Goal: Information Seeking & Learning: Compare options

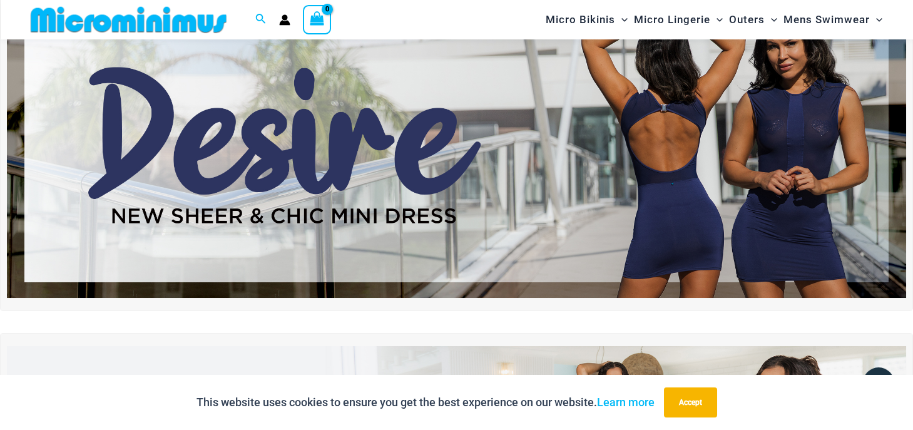
scroll to position [121, 0]
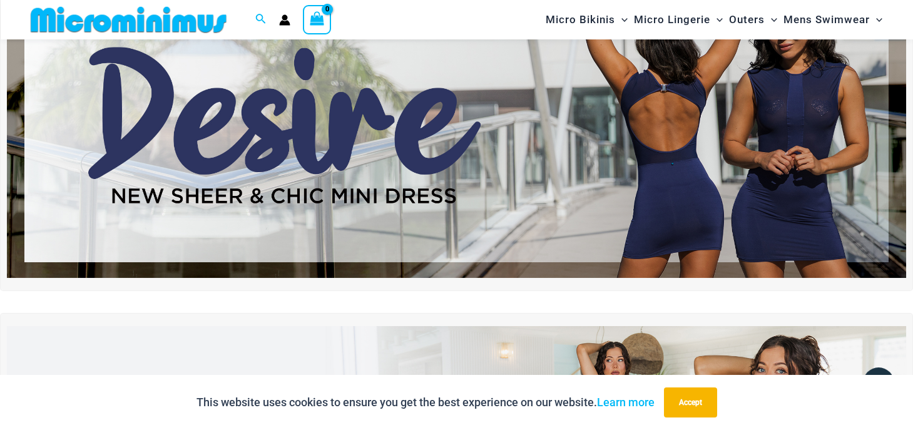
click at [727, 210] on img at bounding box center [456, 124] width 899 height 305
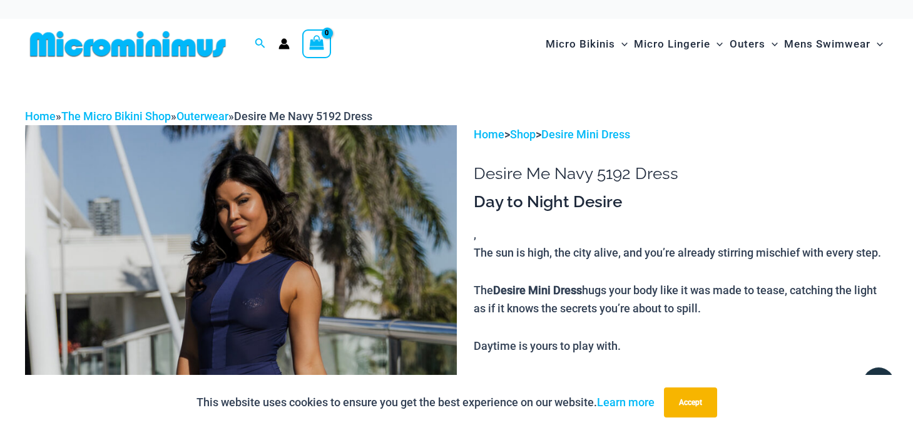
click at [836, 126] on p "Home > Shop > Desire Mini Dress" at bounding box center [681, 134] width 414 height 19
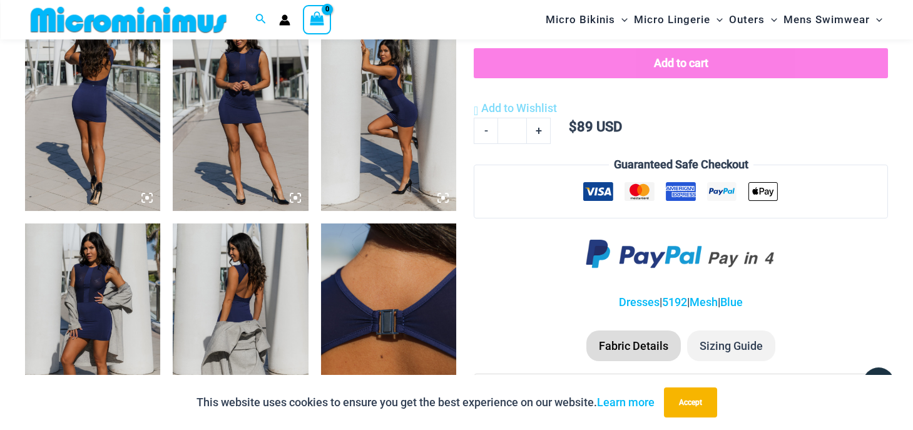
scroll to position [818, 0]
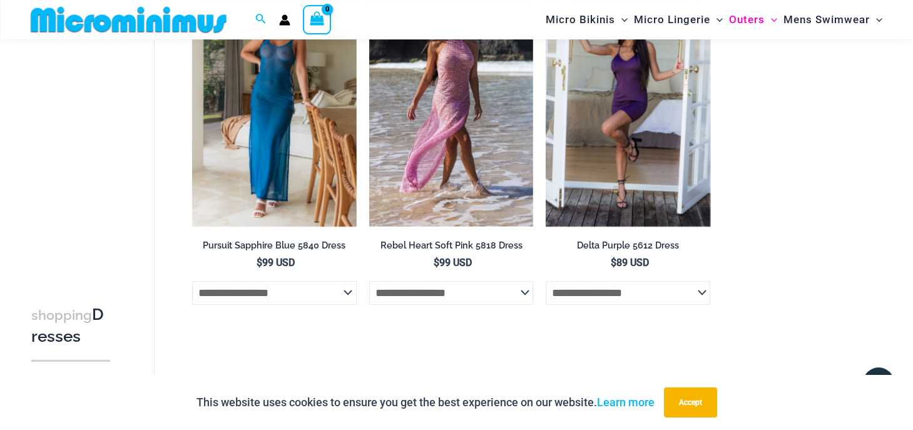
scroll to position [916, 0]
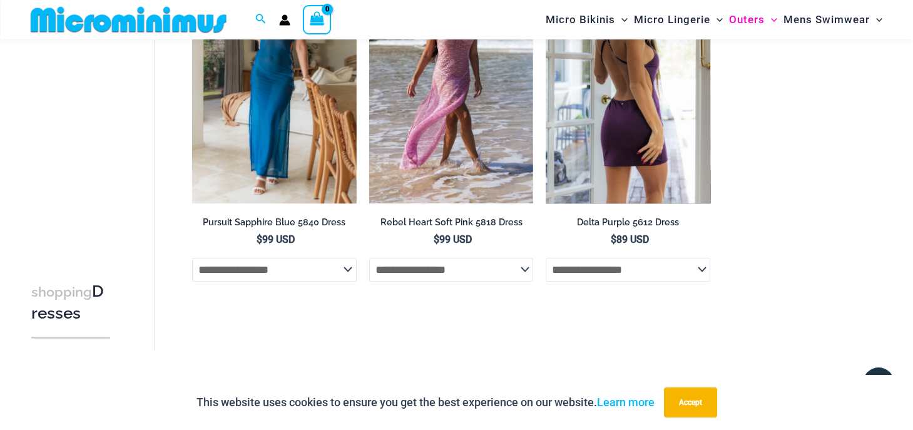
click at [700, 276] on select "**********" at bounding box center [628, 270] width 165 height 24
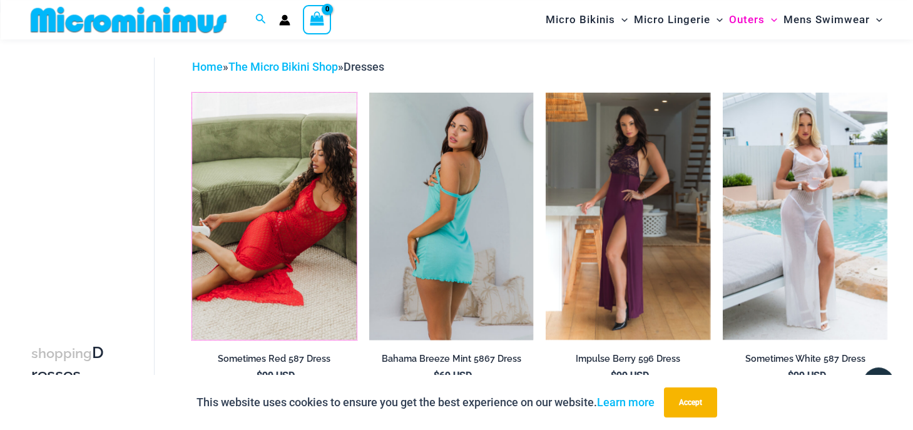
scroll to position [54, 0]
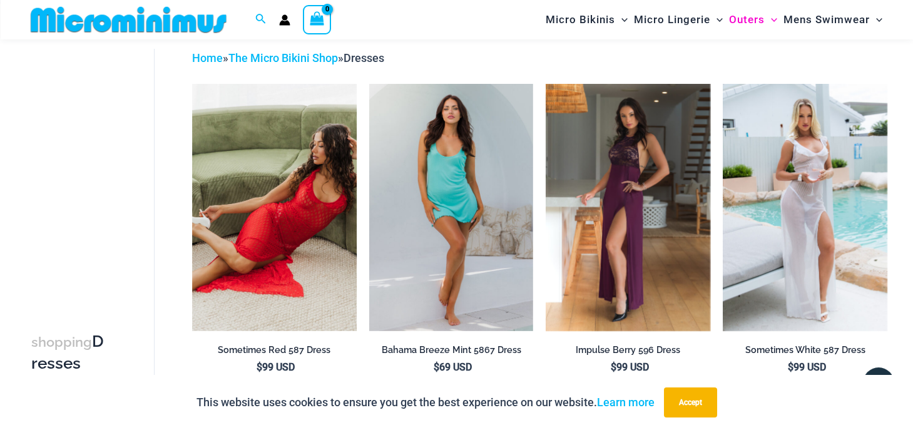
click at [144, 139] on div "**********" at bounding box center [90, 226] width 130 height 349
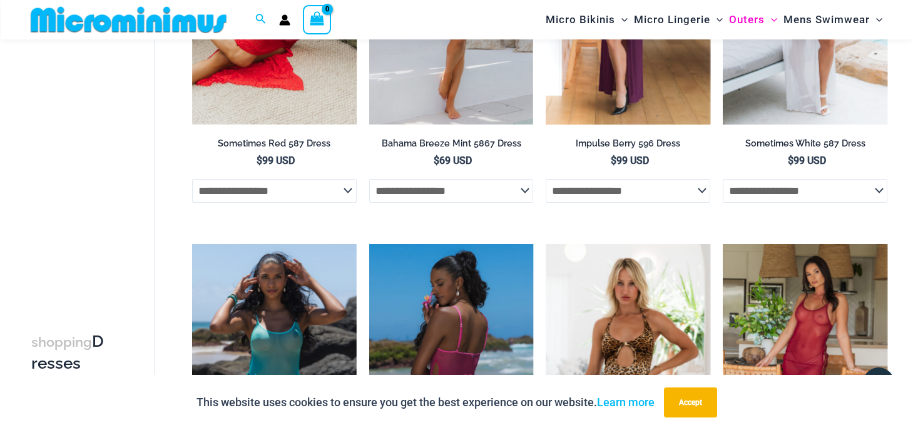
scroll to position [0, 0]
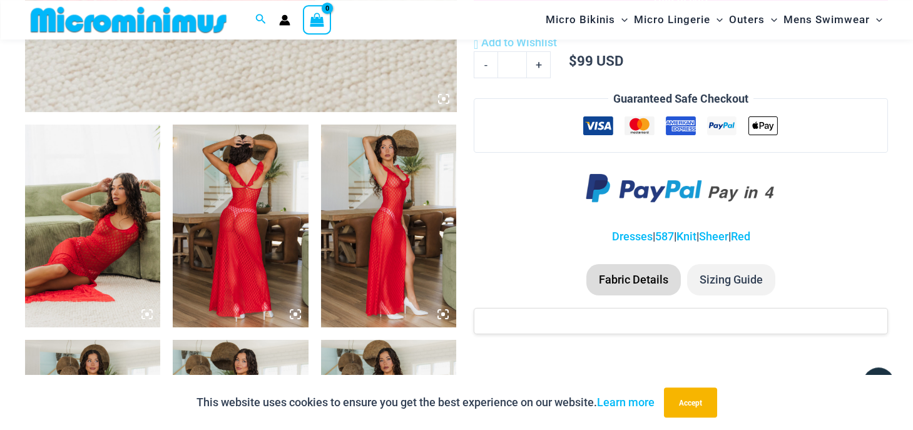
scroll to position [678, 0]
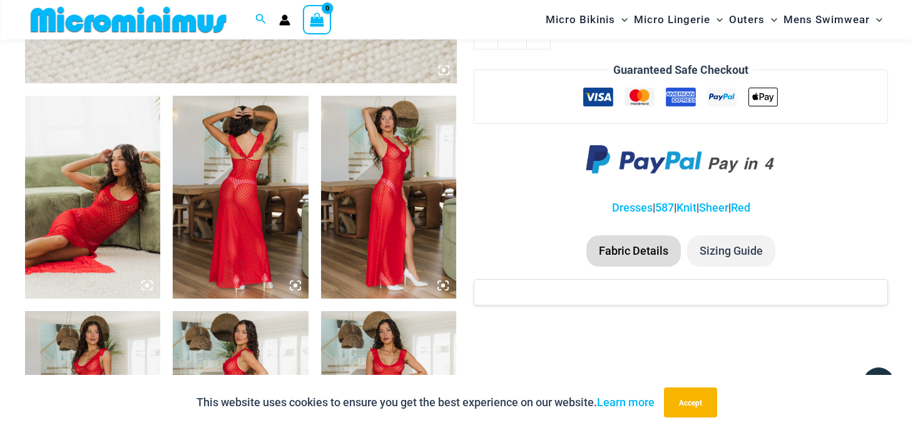
click at [120, 190] on img at bounding box center [92, 197] width 135 height 203
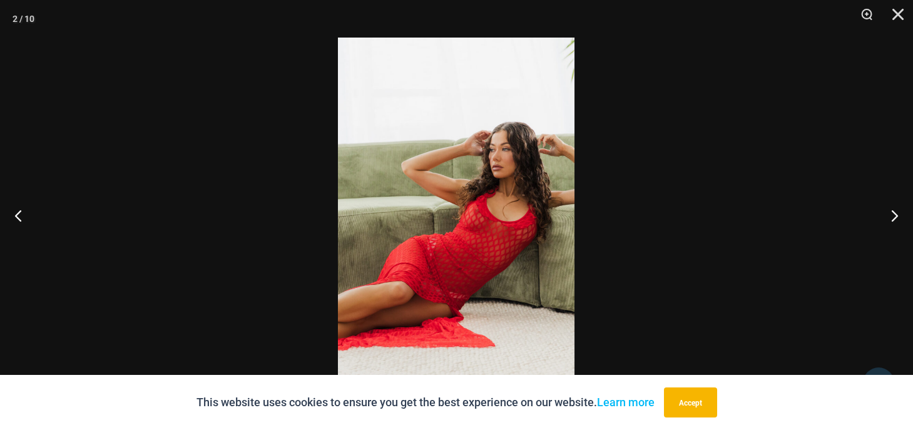
click at [489, 232] on img at bounding box center [456, 215] width 237 height 355
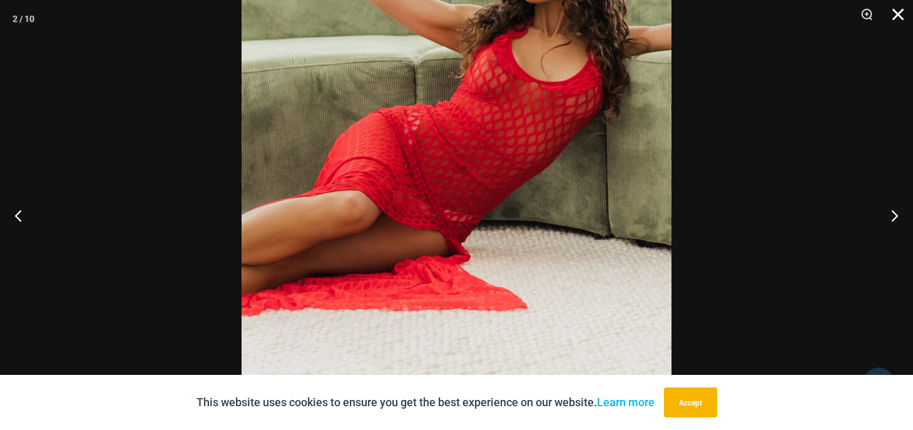
click at [902, 10] on button "Close" at bounding box center [893, 19] width 31 height 38
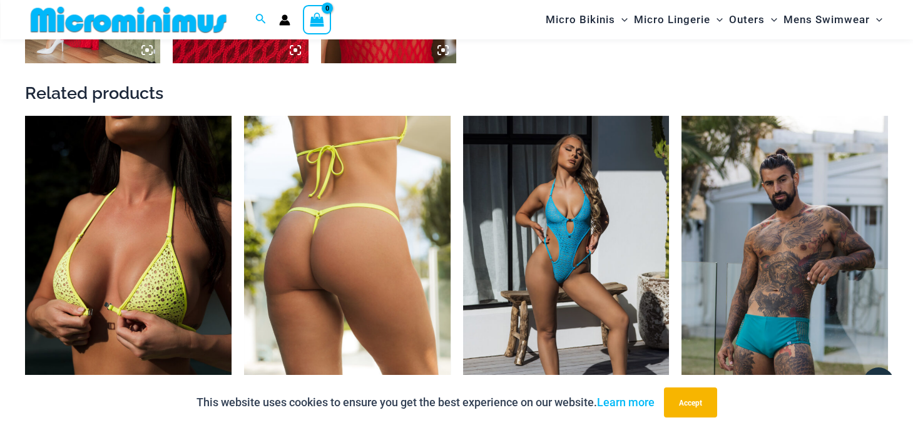
scroll to position [1472, 0]
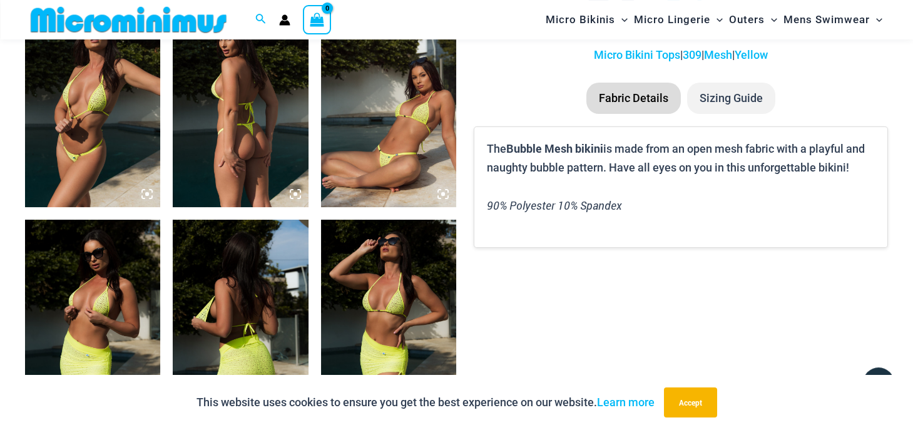
scroll to position [717, 0]
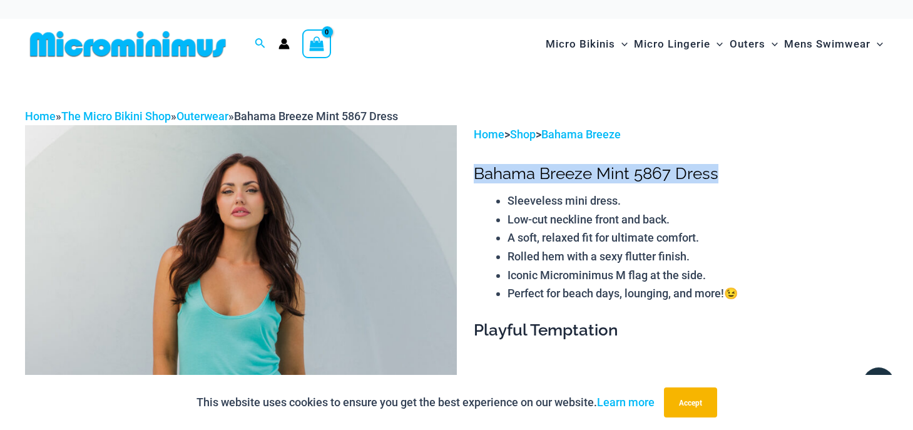
drag, startPoint x: 476, startPoint y: 173, endPoint x: 715, endPoint y: 171, distance: 238.4
click at [715, 171] on h1 "Bahama Breeze Mint 5867 Dress" at bounding box center [681, 173] width 414 height 19
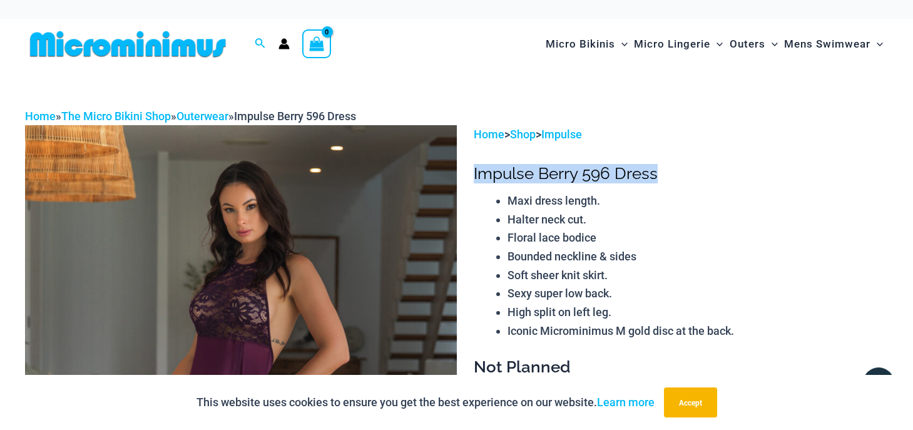
drag, startPoint x: 474, startPoint y: 178, endPoint x: 659, endPoint y: 172, distance: 184.7
click at [659, 172] on h1 "Impulse Berry 596 Dress" at bounding box center [681, 173] width 414 height 19
copy h1 "Impulse Berry 596 Dress"
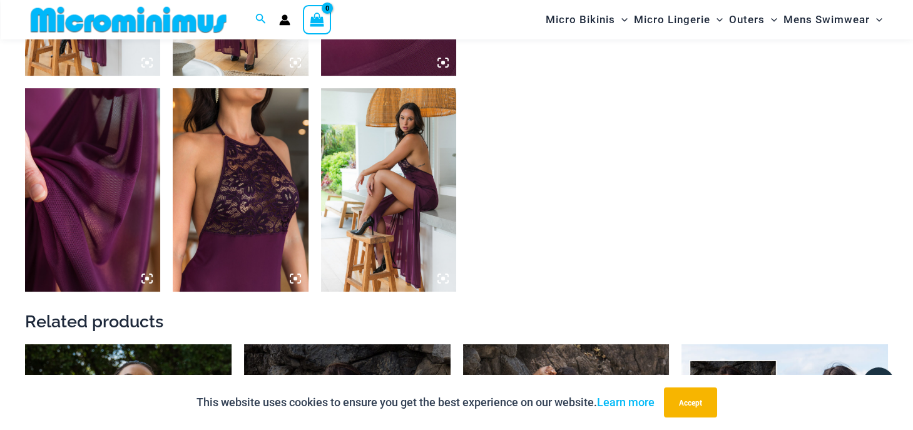
scroll to position [1048, 0]
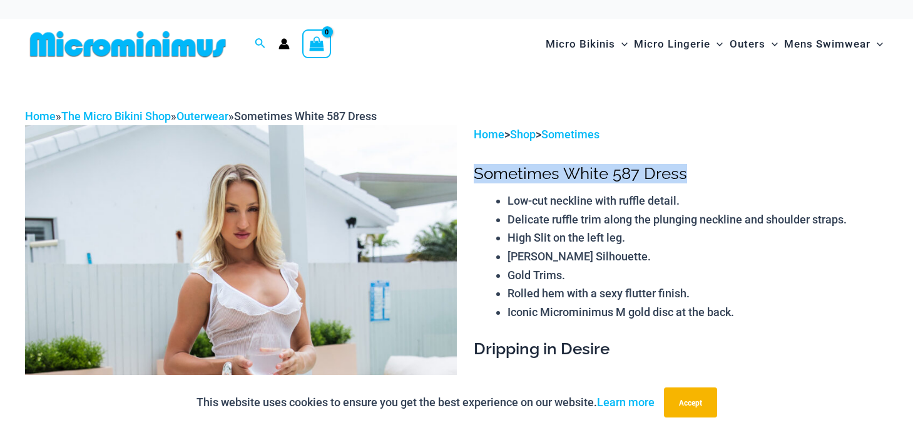
drag, startPoint x: 476, startPoint y: 173, endPoint x: 684, endPoint y: 171, distance: 208.4
click at [684, 171] on h1 "Sometimes White 587 Dress" at bounding box center [681, 173] width 414 height 19
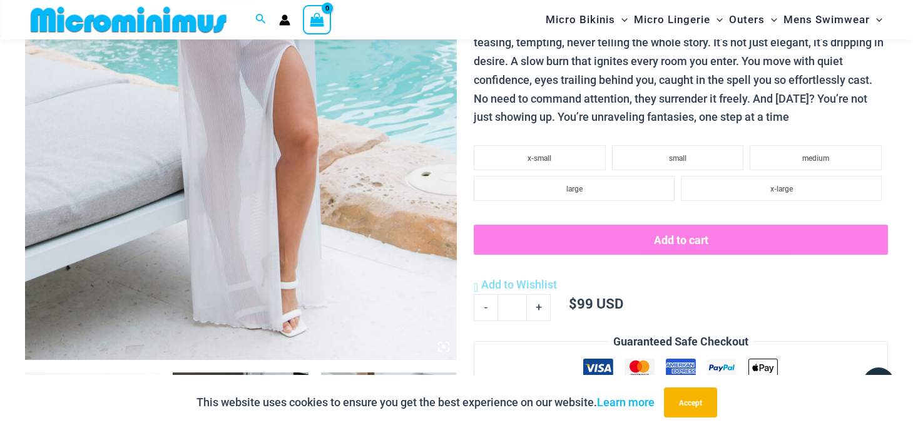
scroll to position [385, 0]
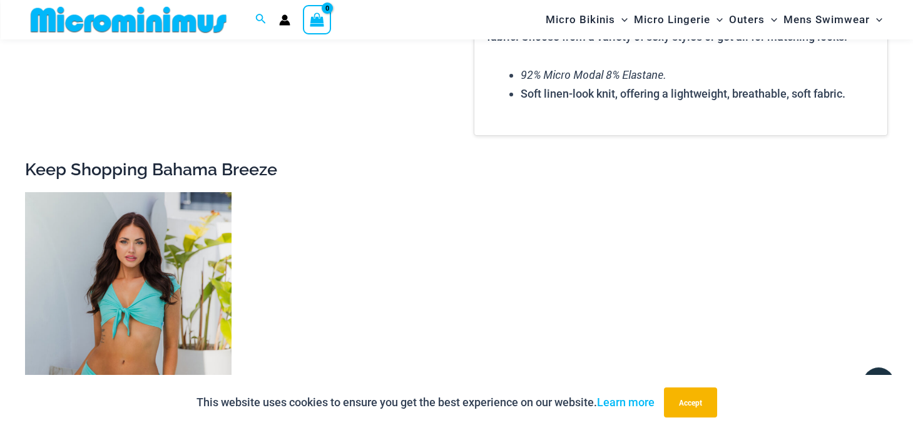
scroll to position [1048, 0]
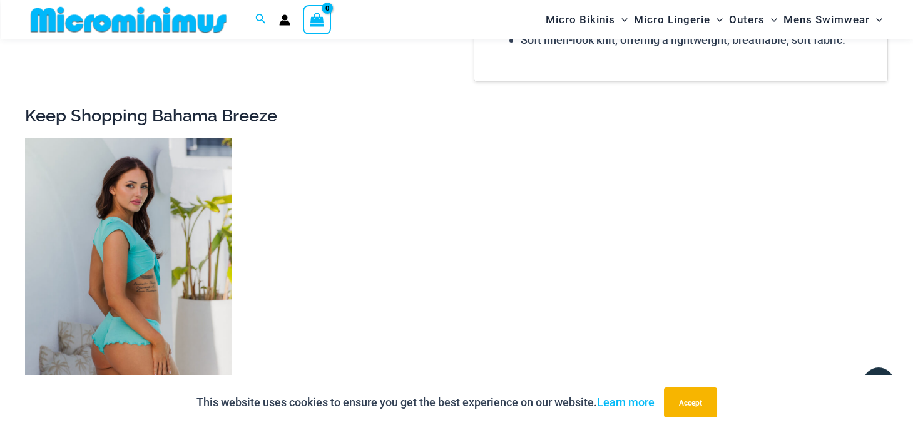
click at [144, 243] on img at bounding box center [128, 293] width 207 height 310
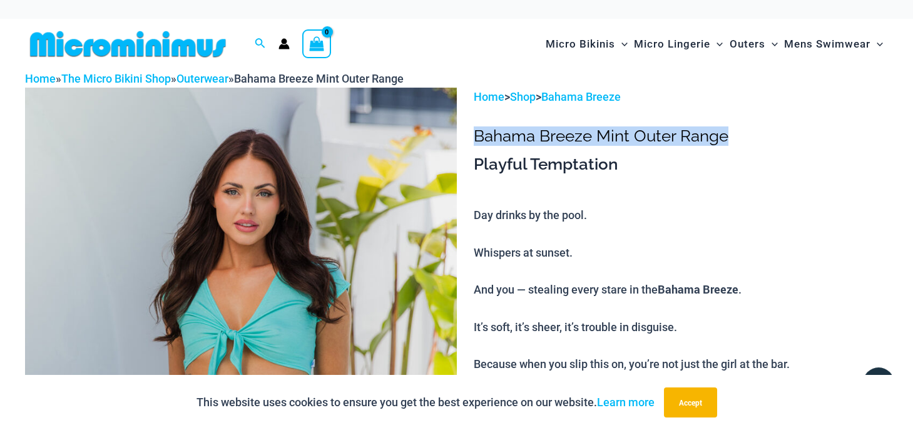
drag, startPoint x: 476, startPoint y: 135, endPoint x: 733, endPoint y: 144, distance: 256.7
click at [733, 144] on h1 "Bahama Breeze Mint Outer Range" at bounding box center [681, 135] width 414 height 19
copy h1 "Bahama Breeze Mint Outer Range"
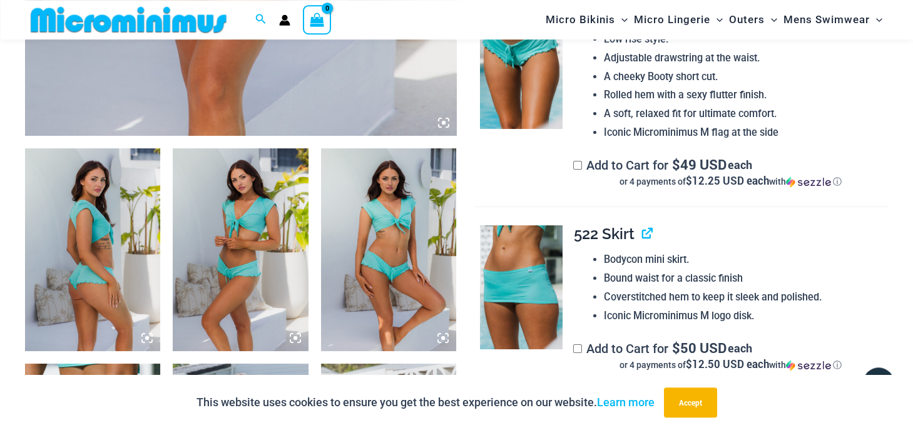
scroll to position [584, 0]
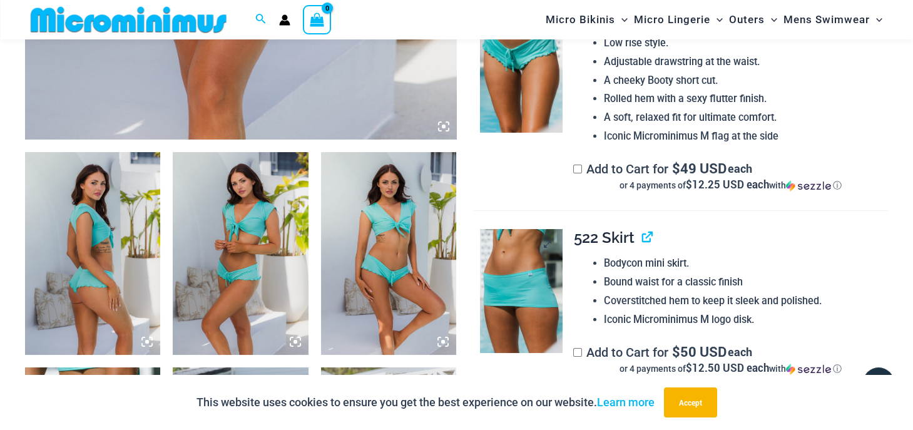
click at [516, 251] on img at bounding box center [521, 291] width 83 height 125
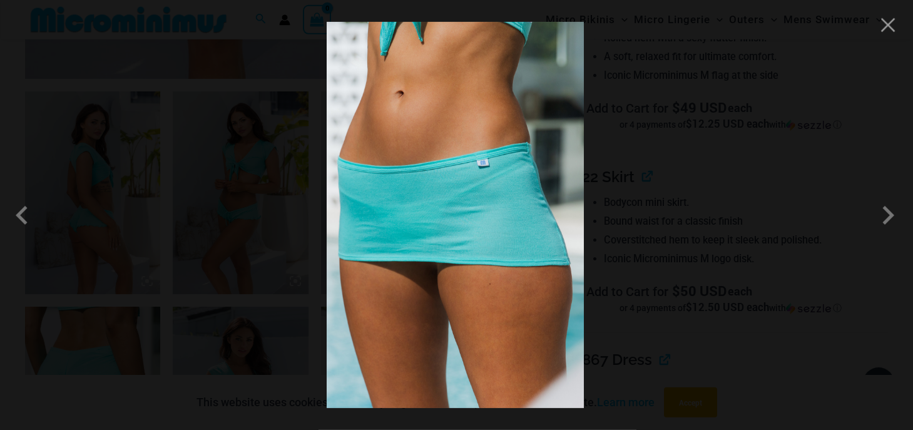
scroll to position [651, 0]
click at [889, 218] on span at bounding box center [888, 216] width 38 height 38
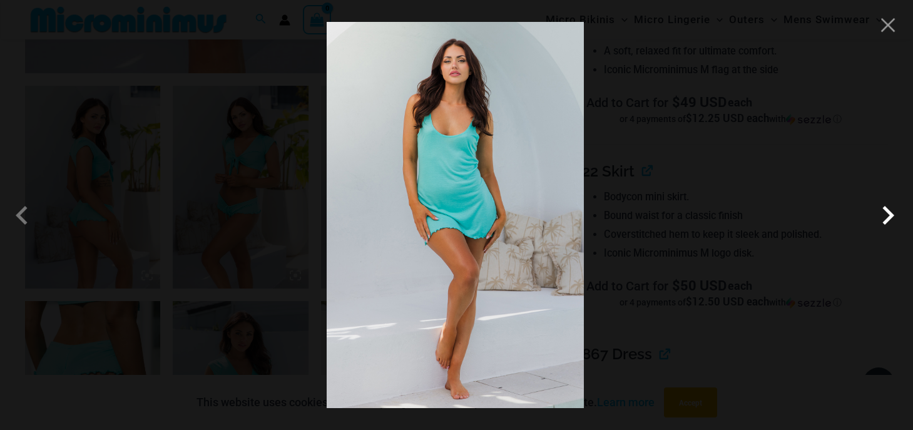
click at [889, 216] on span at bounding box center [888, 216] width 38 height 38
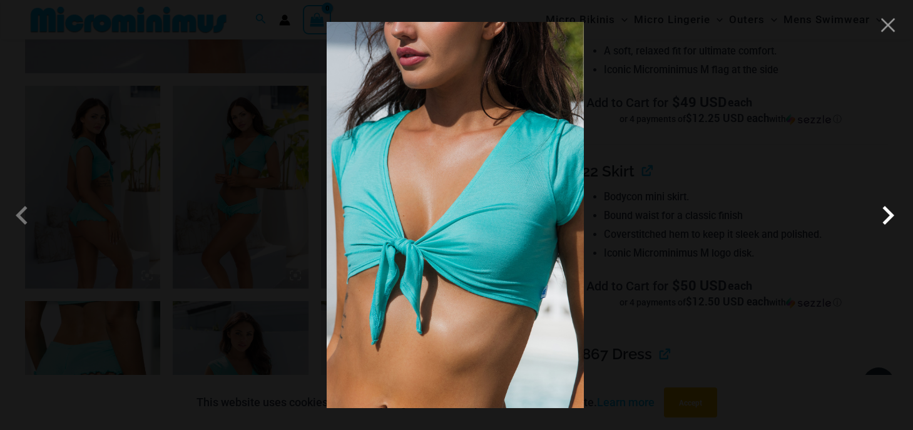
click at [889, 215] on span at bounding box center [888, 216] width 38 height 38
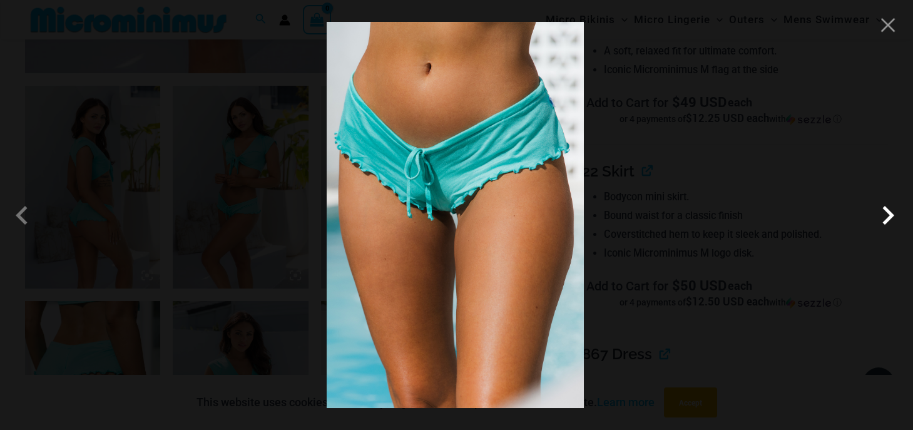
click at [889, 215] on span at bounding box center [888, 216] width 38 height 38
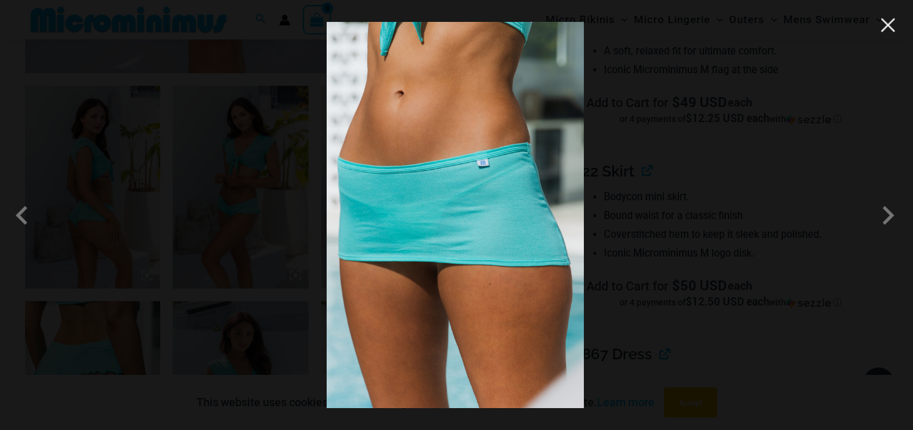
click at [889, 29] on button "Close" at bounding box center [888, 25] width 19 height 19
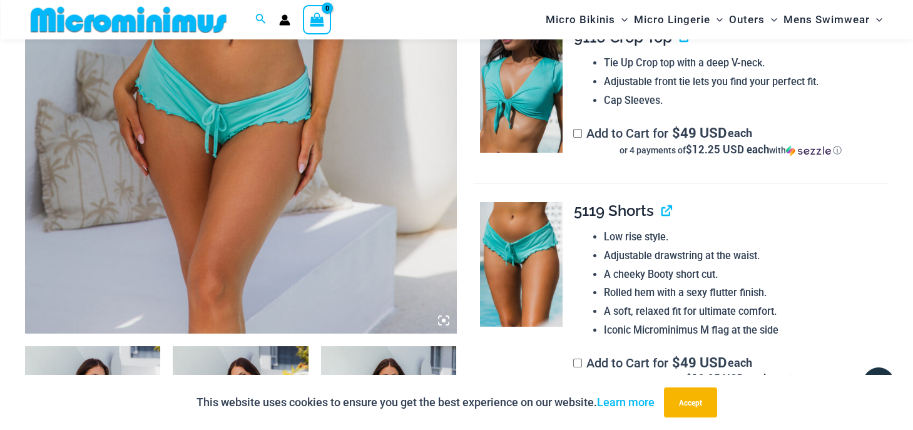
scroll to position [320, 0]
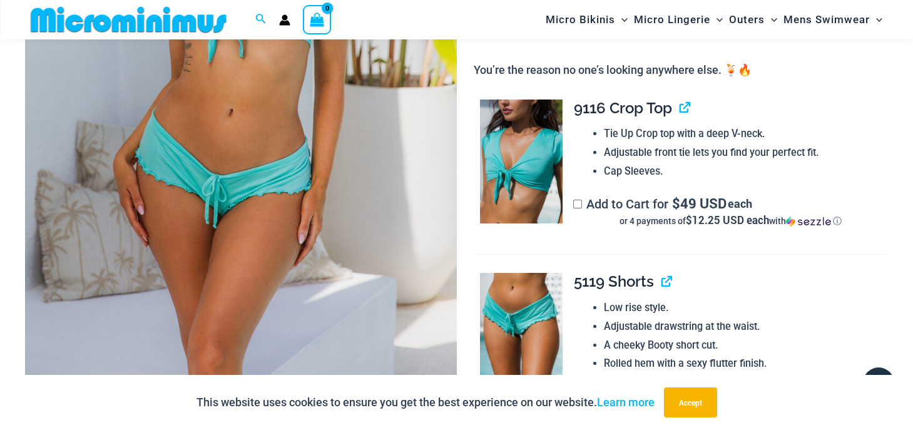
click at [537, 171] on img at bounding box center [521, 162] width 83 height 125
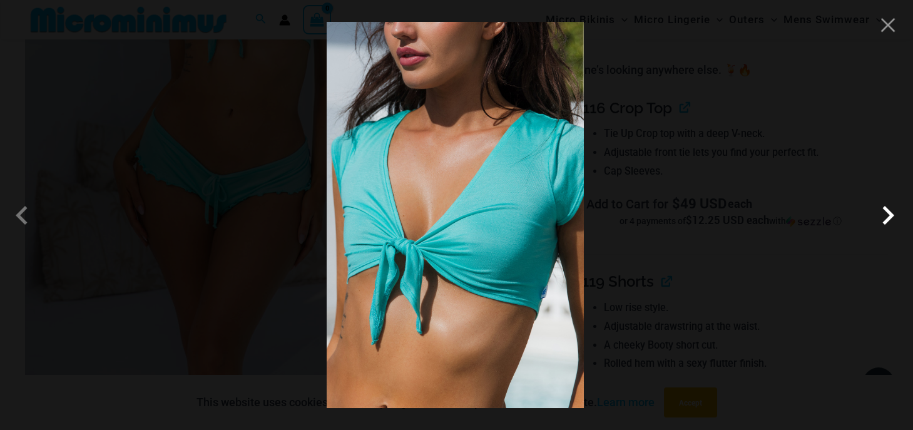
click at [886, 216] on span at bounding box center [888, 216] width 38 height 38
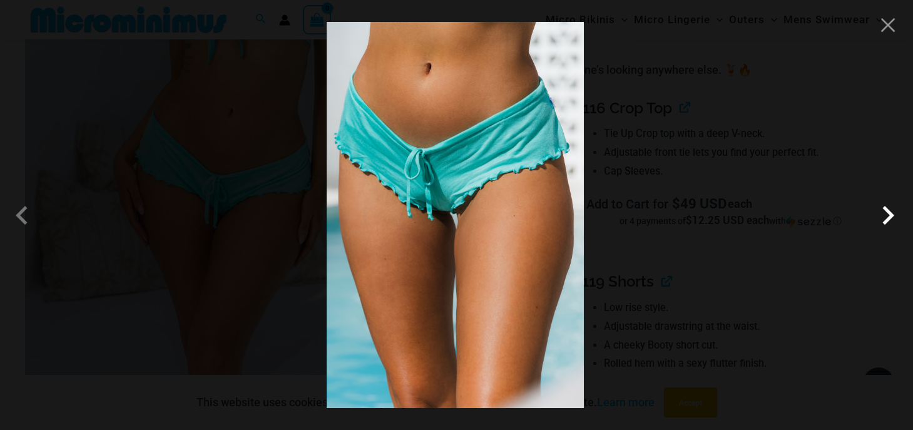
click at [885, 216] on span at bounding box center [888, 216] width 38 height 38
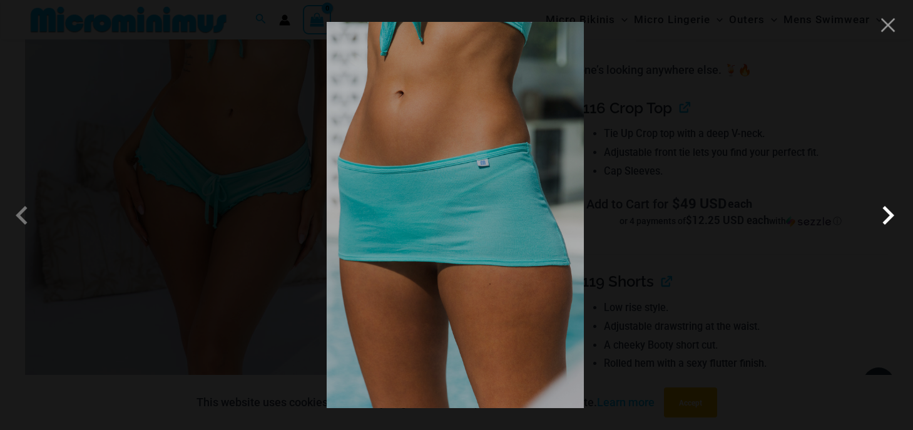
click at [885, 216] on span at bounding box center [888, 216] width 38 height 38
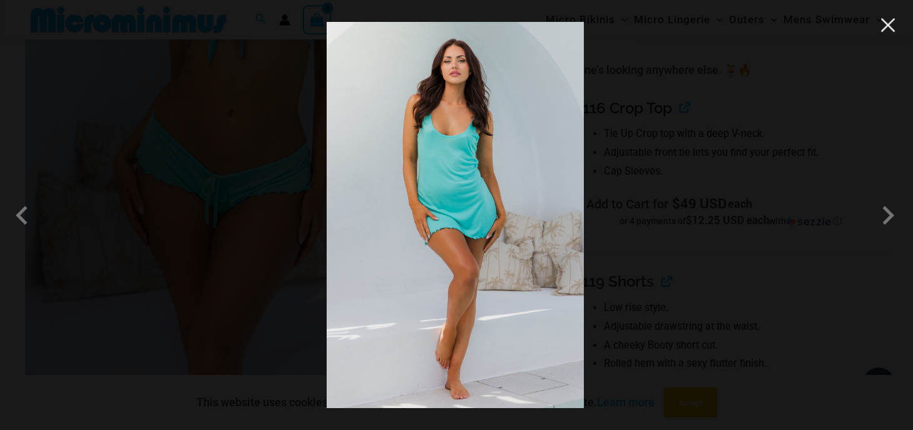
click at [889, 25] on button "Close" at bounding box center [888, 25] width 19 height 19
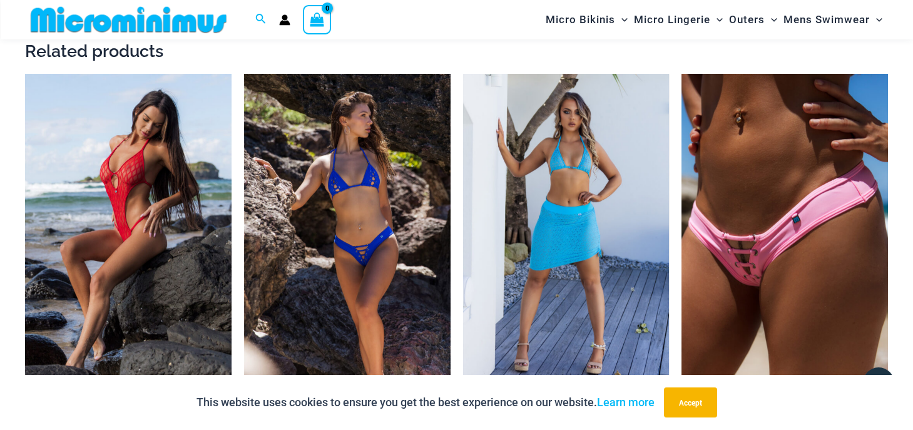
scroll to position [1776, 0]
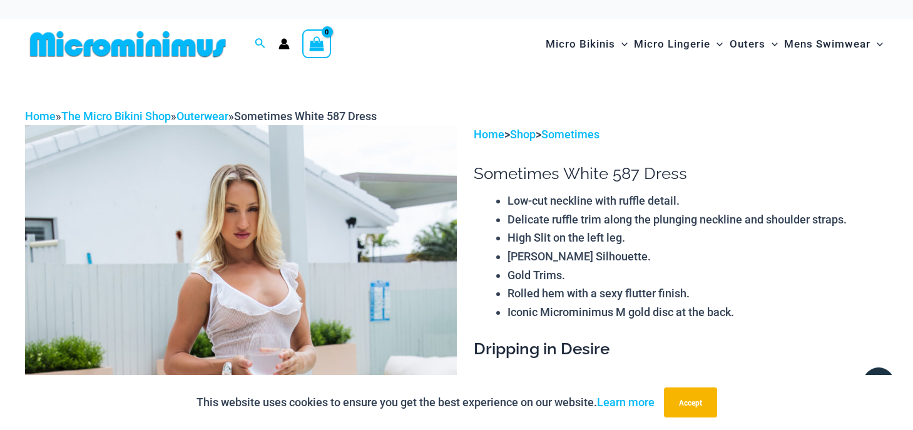
click at [304, 118] on span "Sometimes White 587 Dress" at bounding box center [305, 116] width 143 height 13
drag, startPoint x: 253, startPoint y: 116, endPoint x: 338, endPoint y: 112, distance: 84.6
click at [338, 112] on span "Sometimes White 587 Dress" at bounding box center [305, 116] width 143 height 13
copy span "Sometimes White"
click at [263, 43] on icon "Search icon link" at bounding box center [260, 43] width 10 height 11
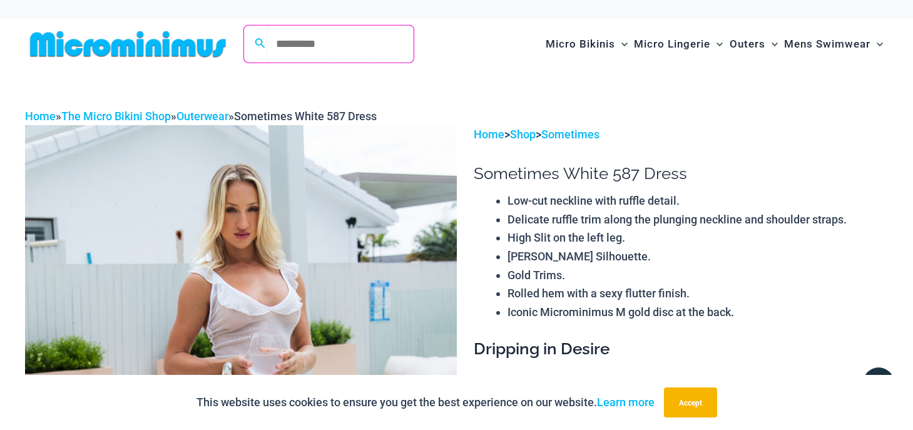
paste input "**********"
type input "**********"
click button "Search" at bounding box center [0, 0] width 0 height 0
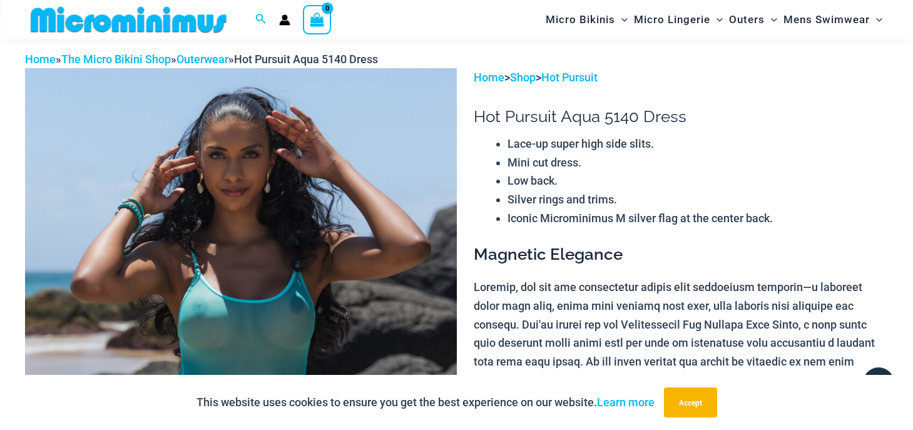
scroll to position [40, 0]
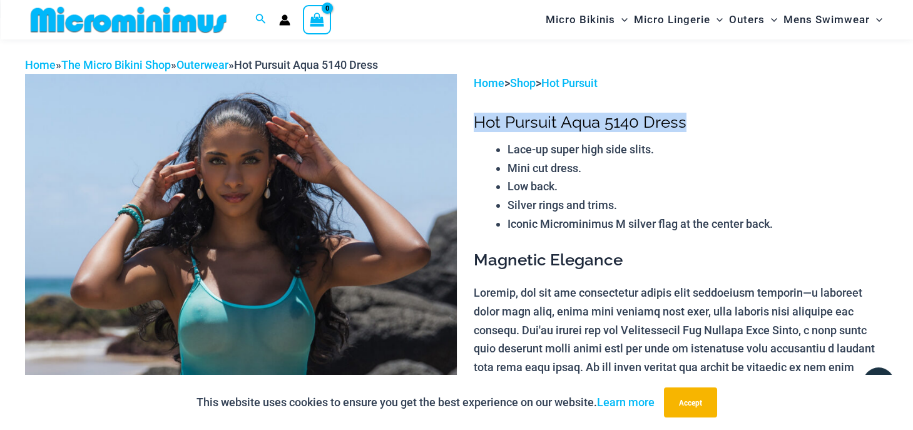
drag, startPoint x: 477, startPoint y: 125, endPoint x: 692, endPoint y: 128, distance: 215.3
click at [692, 128] on h1 "Hot Pursuit Aqua 5140 Dress" at bounding box center [681, 122] width 414 height 19
copy h1 "Hot Pursuit Aqua 5140 Dress"
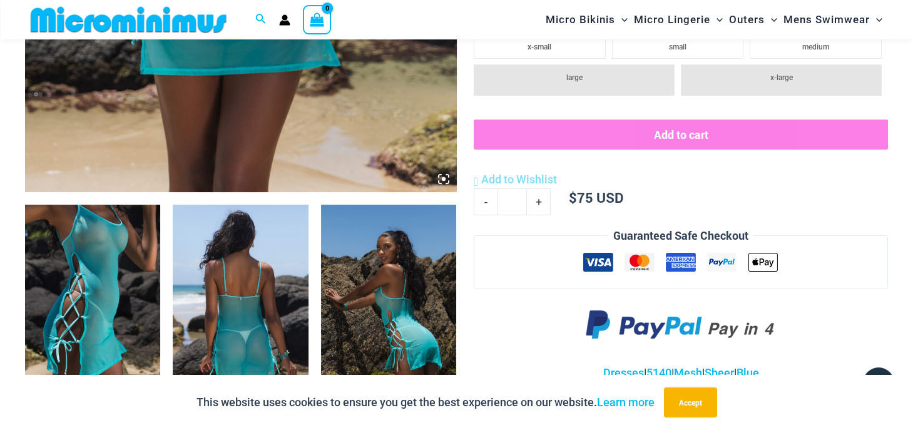
scroll to position [0, 0]
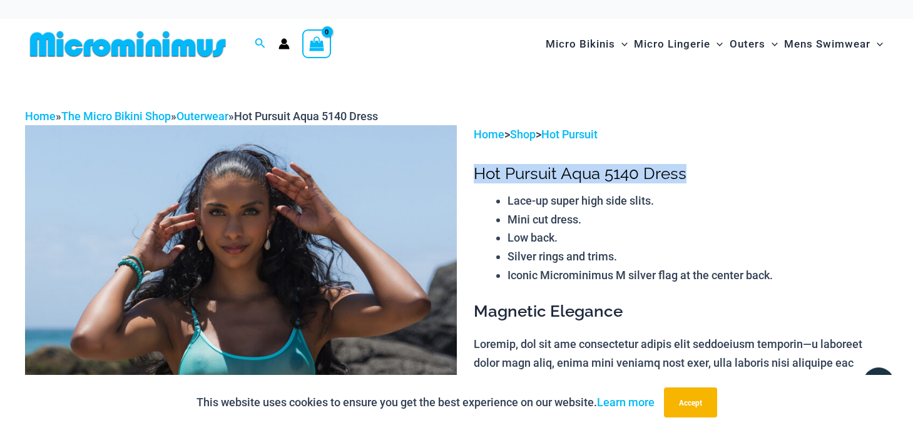
click at [556, 173] on h1 "Hot Pursuit Aqua 5140 Dress" at bounding box center [681, 173] width 414 height 19
drag, startPoint x: 556, startPoint y: 173, endPoint x: 477, endPoint y: 180, distance: 78.5
click at [477, 180] on h1 "Hot Pursuit Aqua 5140 Dress" at bounding box center [681, 173] width 414 height 19
copy h1 "Hot Pursuit"
click at [263, 44] on icon "Search icon link" at bounding box center [260, 43] width 10 height 11
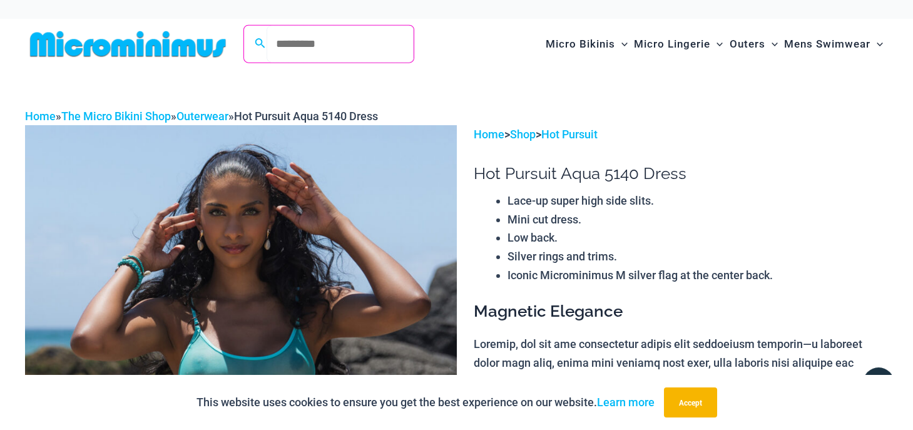
paste input "**********"
type input "**********"
click button "Search" at bounding box center [0, 0] width 0 height 0
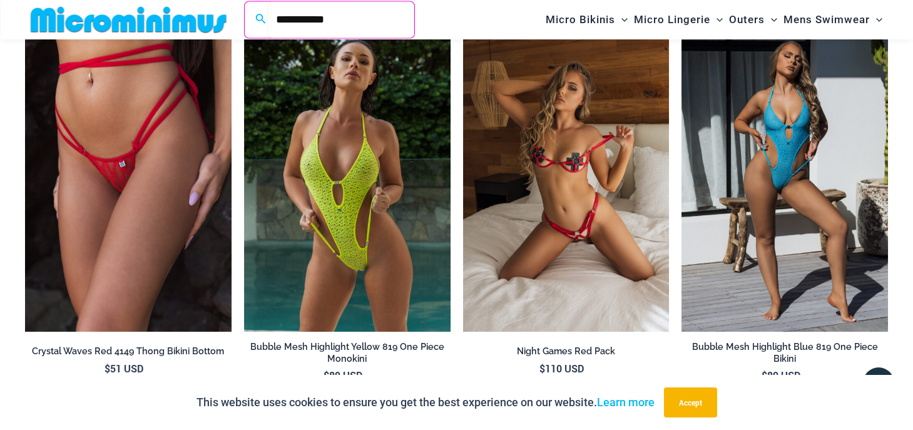
scroll to position [1710, 0]
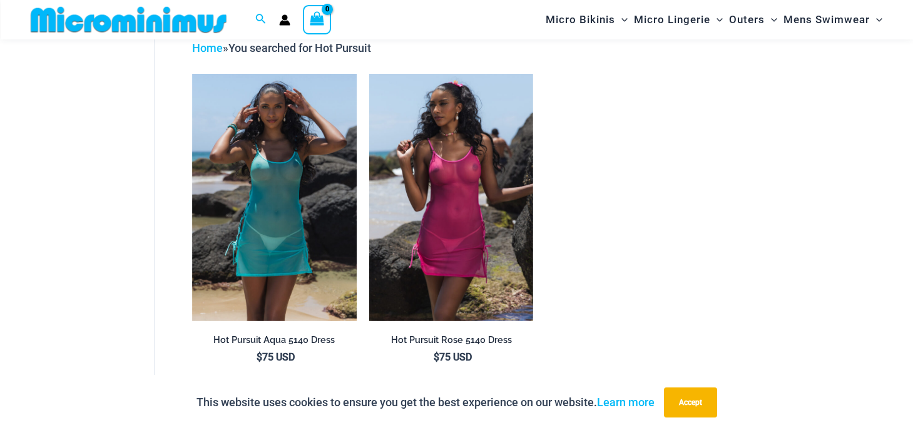
scroll to position [54, 0]
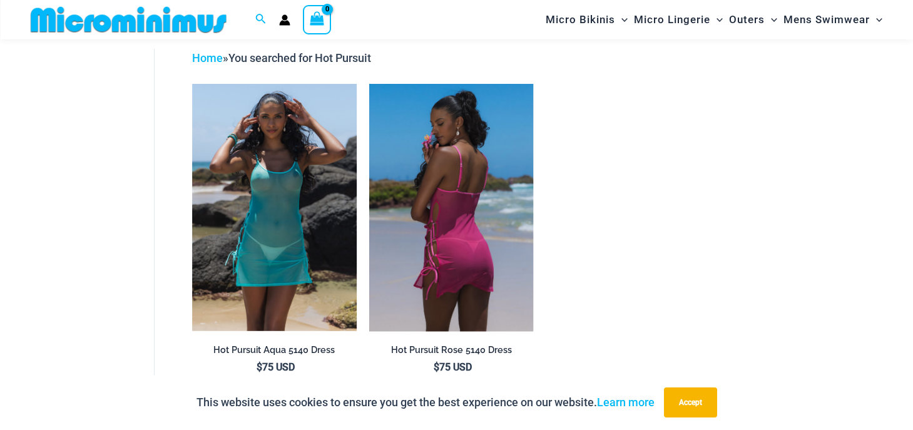
click at [475, 171] on img at bounding box center [451, 207] width 165 height 247
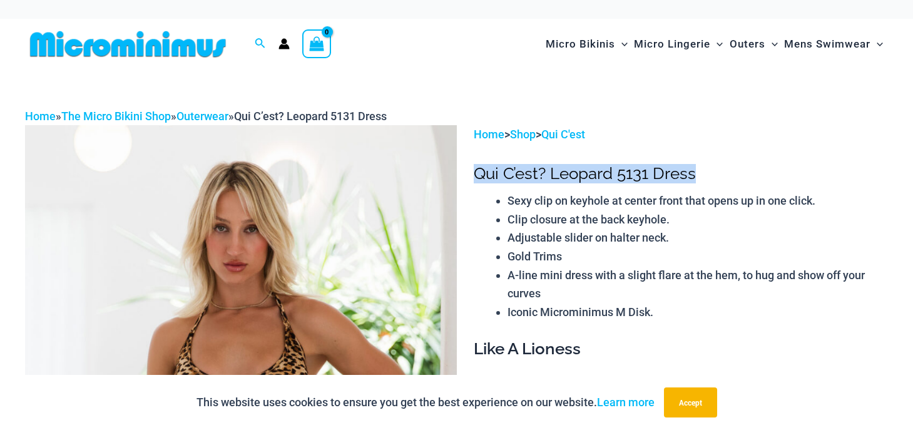
drag, startPoint x: 477, startPoint y: 176, endPoint x: 695, endPoint y: 170, distance: 217.9
click at [695, 170] on h1 "Qui C’est? Leopard 5131 Dress" at bounding box center [681, 173] width 414 height 19
copy h1 "Qui C’est? Leopard 5131 Dress"
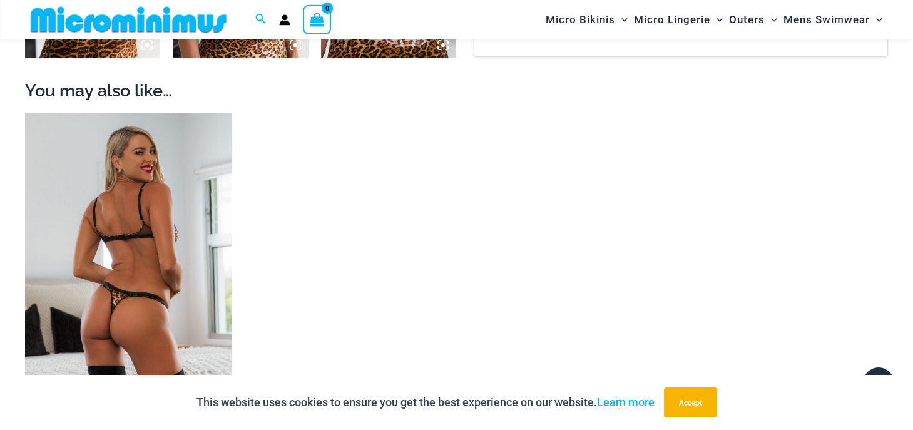
scroll to position [1182, 0]
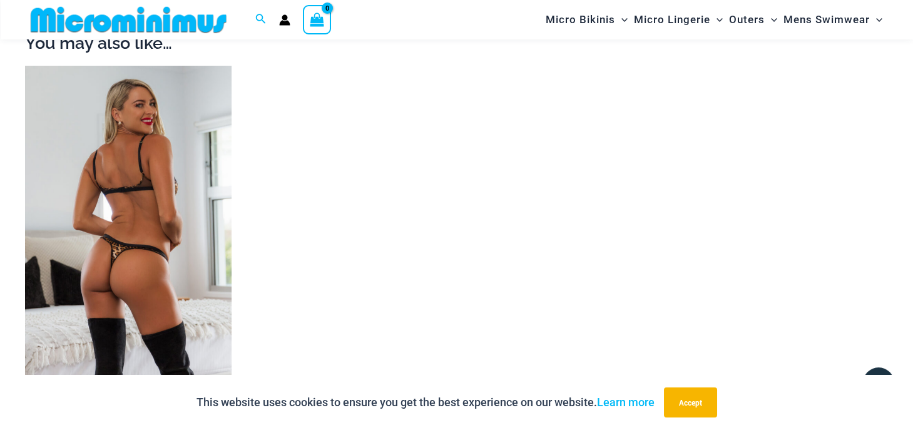
click at [170, 242] on img at bounding box center [128, 221] width 207 height 310
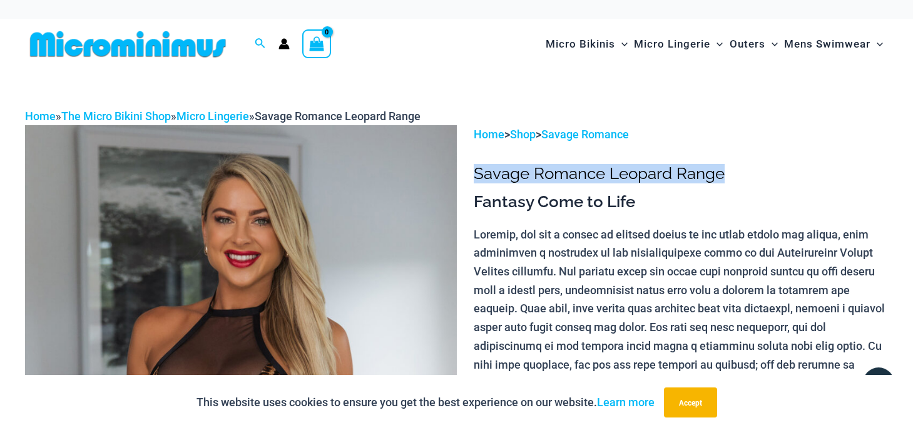
drag, startPoint x: 476, startPoint y: 174, endPoint x: 723, endPoint y: 176, distance: 246.6
click at [723, 176] on h1 "Savage Romance Leopard Range" at bounding box center [681, 173] width 414 height 19
copy h1 "Savage Romance Leopard Range"
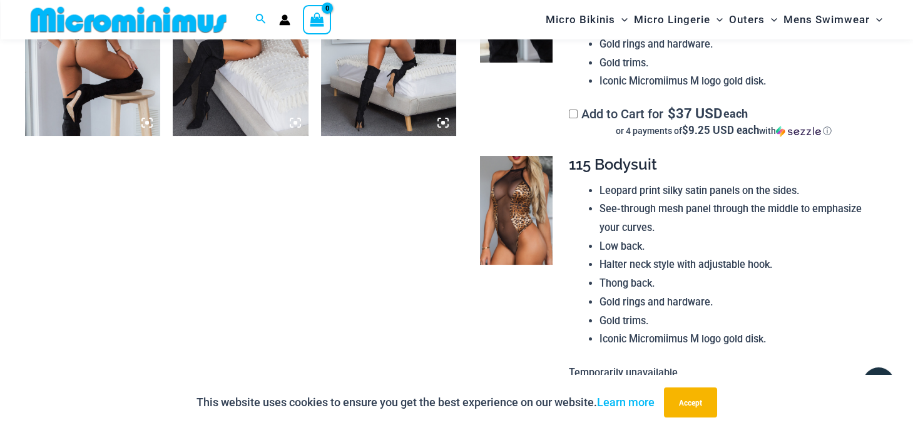
scroll to position [1048, 0]
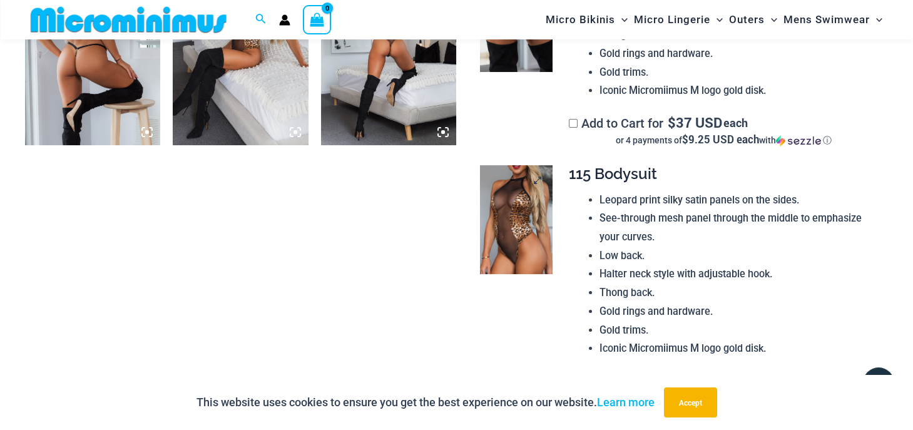
click at [525, 198] on img at bounding box center [516, 219] width 73 height 109
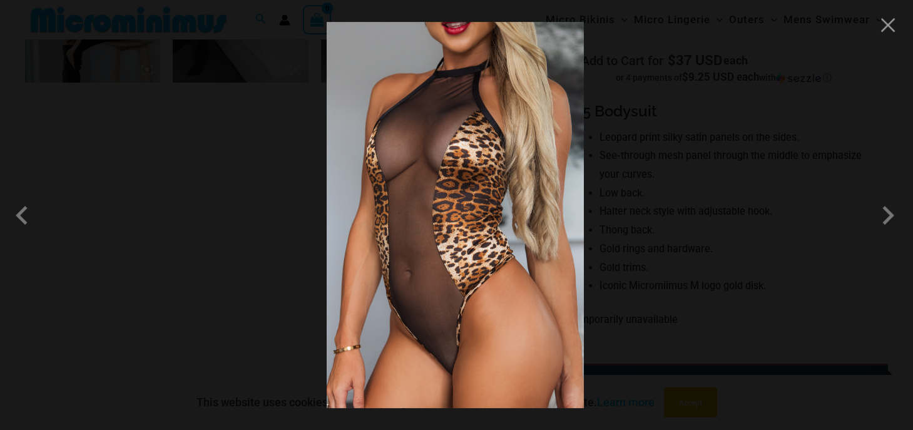
scroll to position [1313, 0]
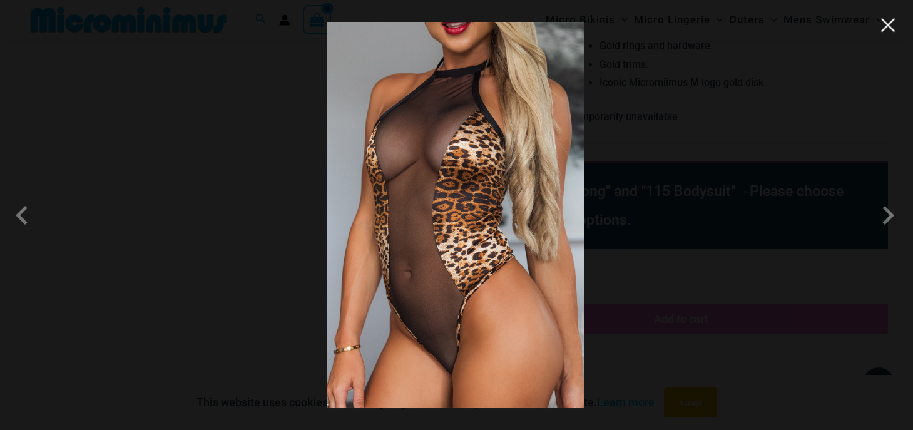
click at [892, 18] on button "Close" at bounding box center [888, 25] width 19 height 19
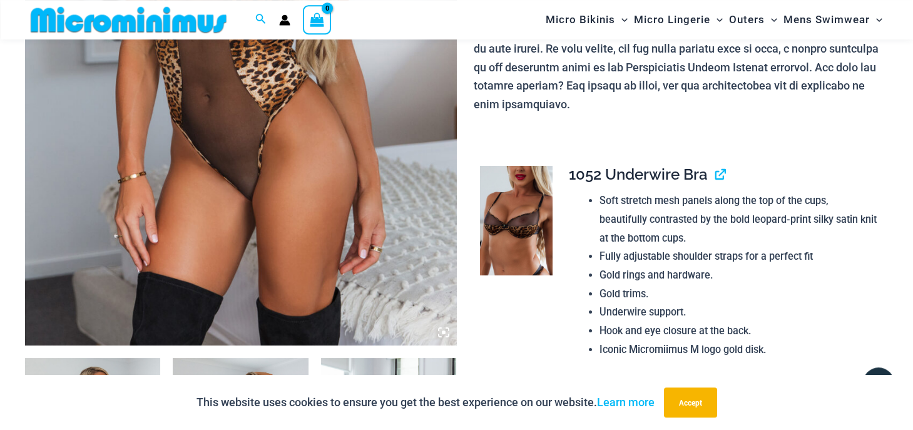
scroll to position [385, 0]
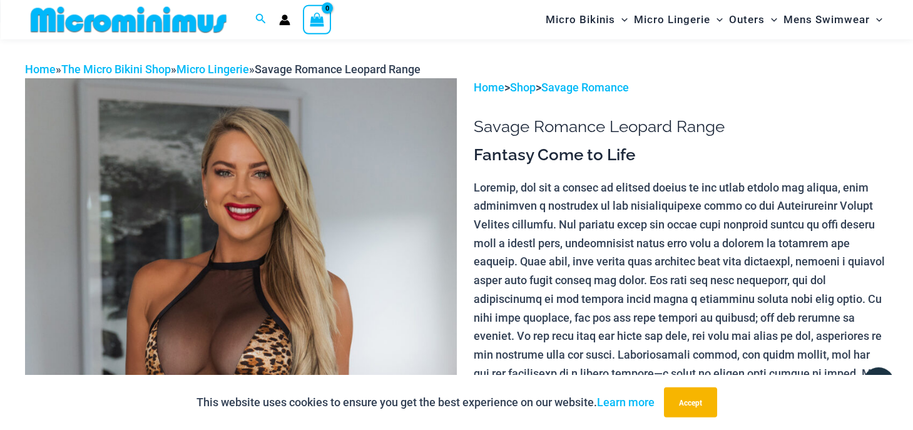
scroll to position [0, 0]
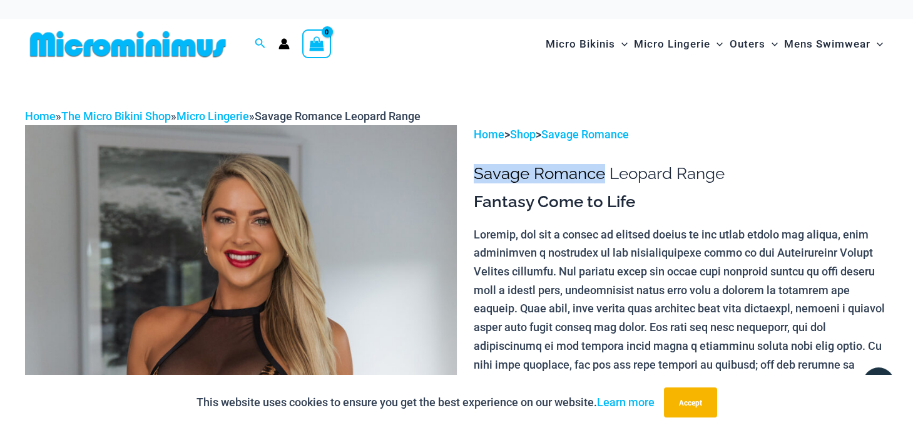
drag, startPoint x: 475, startPoint y: 166, endPoint x: 606, endPoint y: 175, distance: 131.7
click at [606, 175] on h1 "Savage Romance Leopard Range" at bounding box center [681, 173] width 414 height 19
copy h1 "Savage Romance"
click at [253, 46] on div "Search for: Search Search" at bounding box center [260, 44] width 24 height 16
click at [258, 43] on icon "Search icon link" at bounding box center [260, 43] width 10 height 11
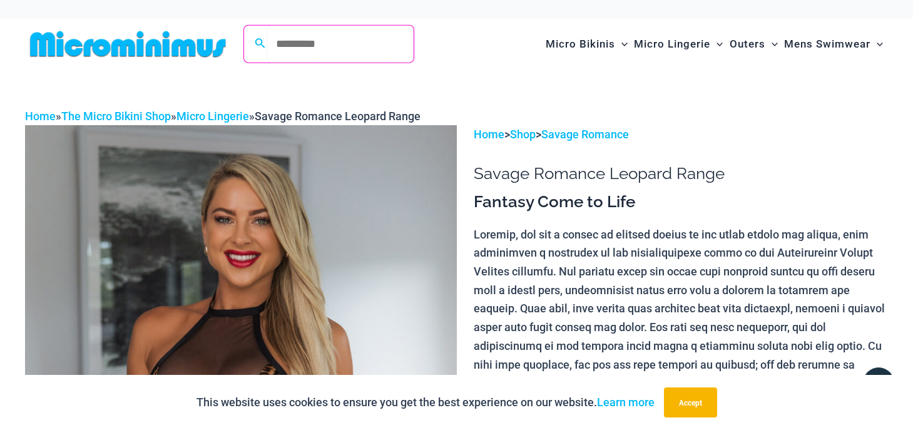
paste input "**********"
type input "**********"
click button "Search" at bounding box center [0, 0] width 0 height 0
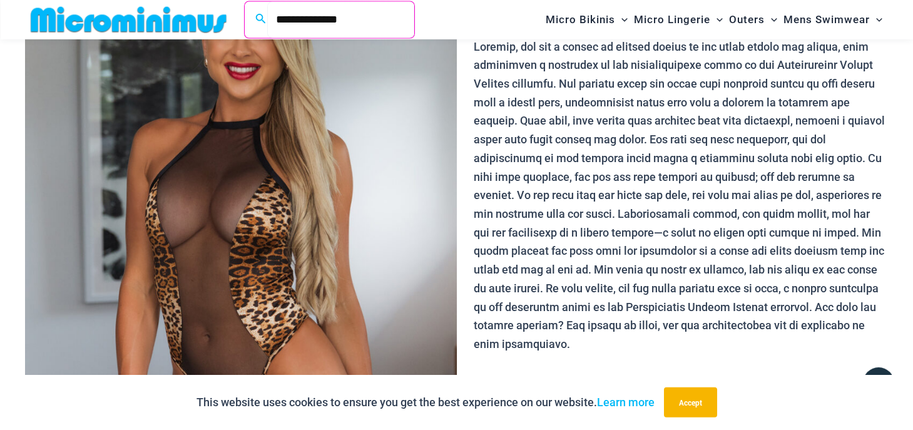
scroll to position [187, 0]
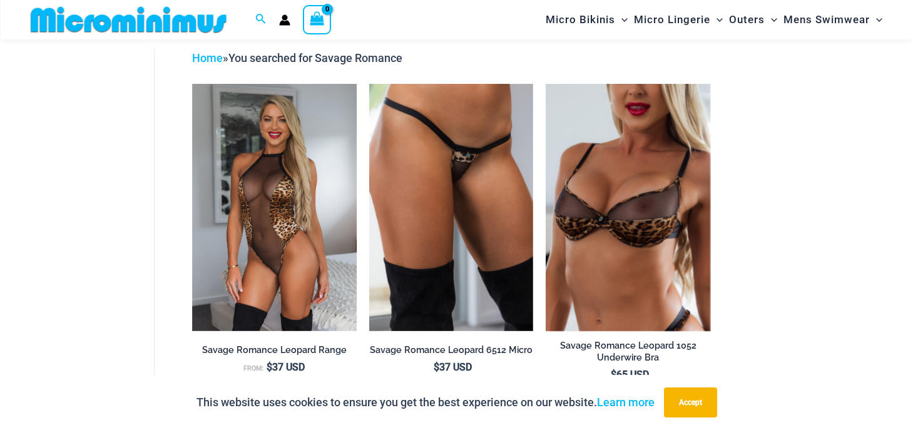
scroll to position [54, 0]
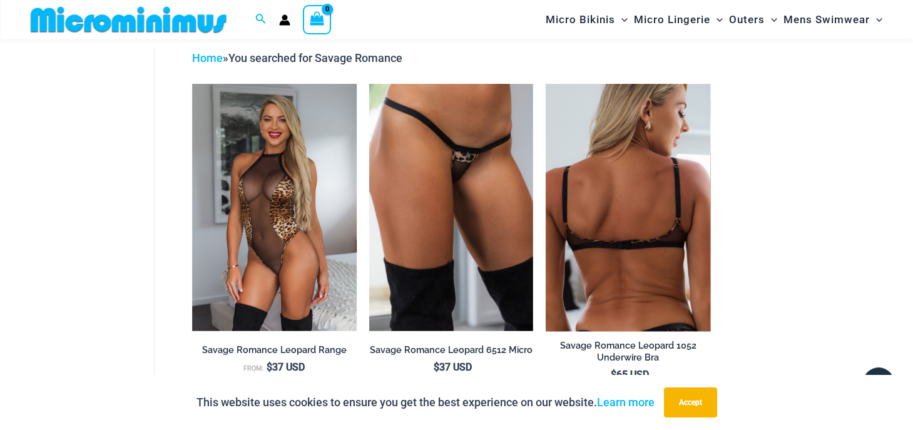
click at [605, 197] on img at bounding box center [628, 207] width 165 height 247
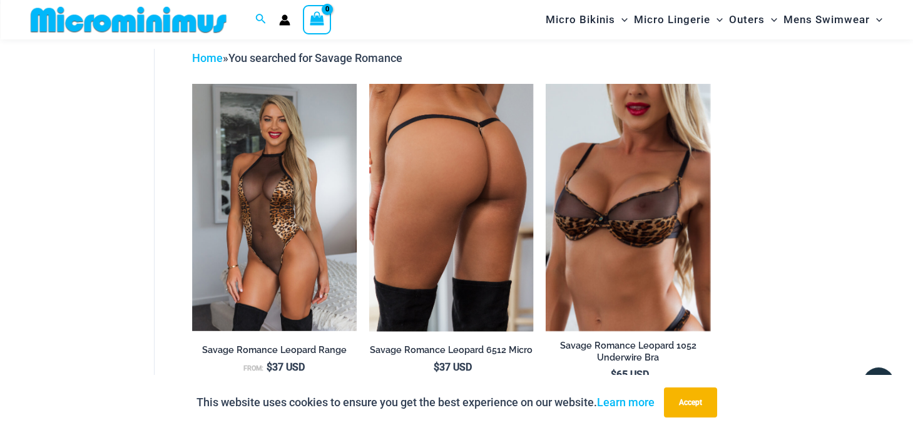
click at [455, 218] on img at bounding box center [451, 207] width 165 height 247
click at [412, 199] on img at bounding box center [451, 207] width 165 height 247
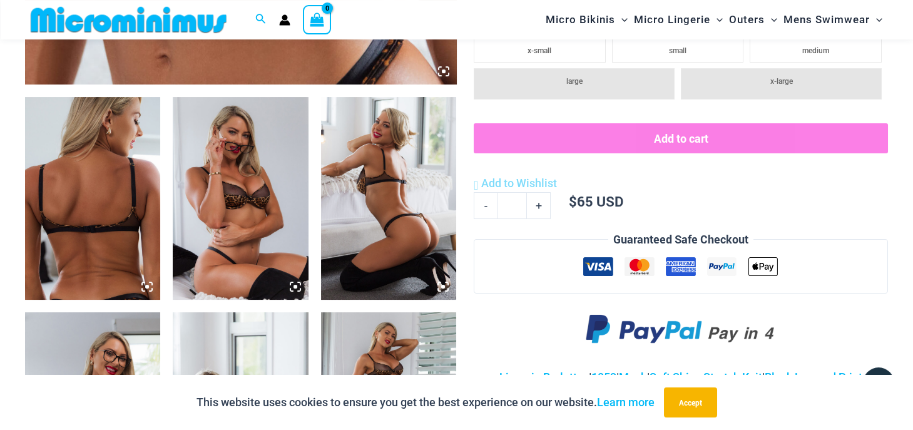
scroll to position [717, 0]
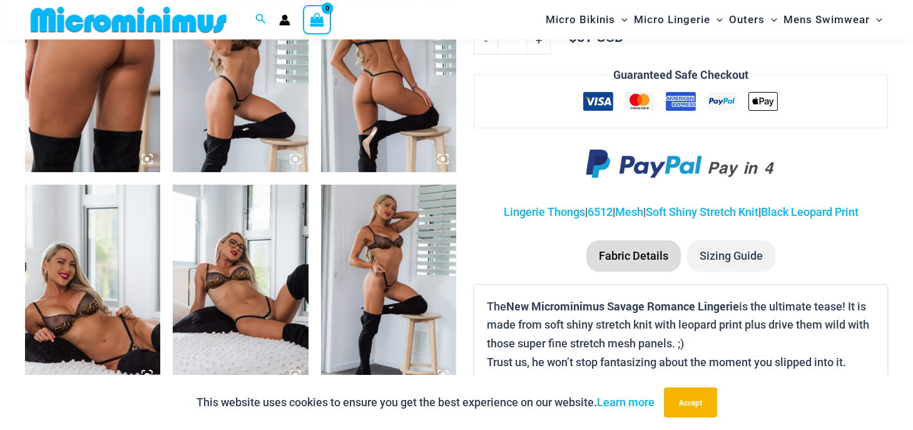
scroll to position [849, 0]
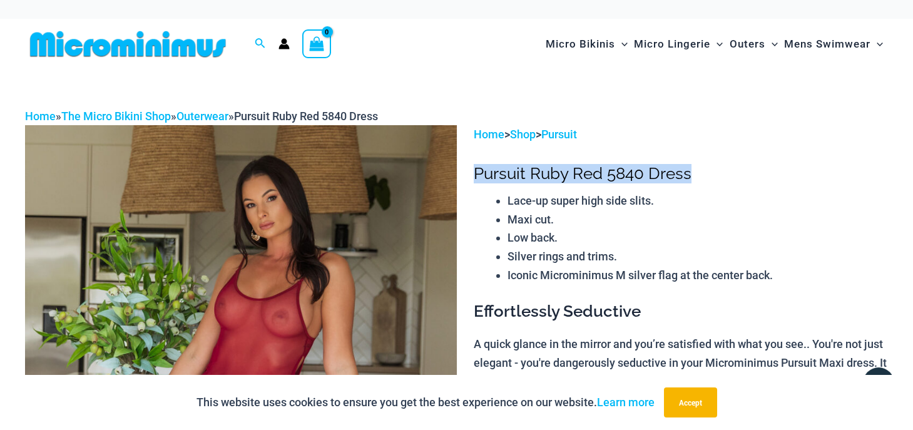
drag, startPoint x: 475, startPoint y: 175, endPoint x: 688, endPoint y: 170, distance: 212.8
click at [688, 170] on h1 "Pursuit Ruby Red 5840 Dress" at bounding box center [681, 173] width 414 height 19
copy h1 "Pursuit Ruby Red 5840 Dress"
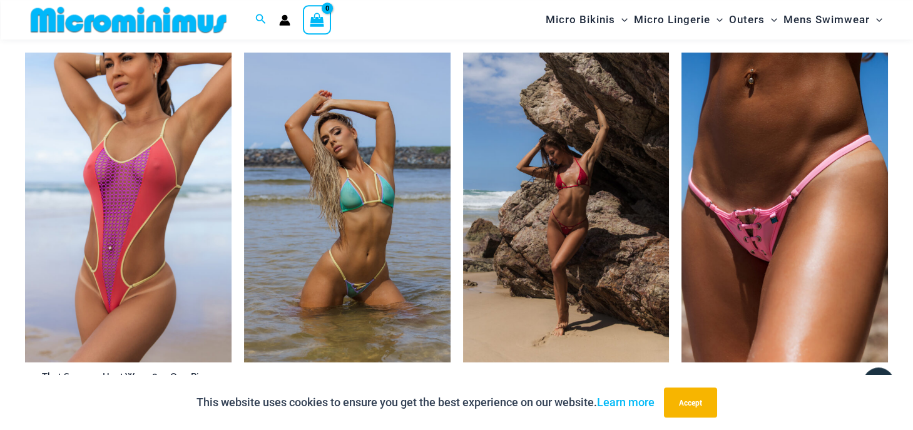
scroll to position [1180, 0]
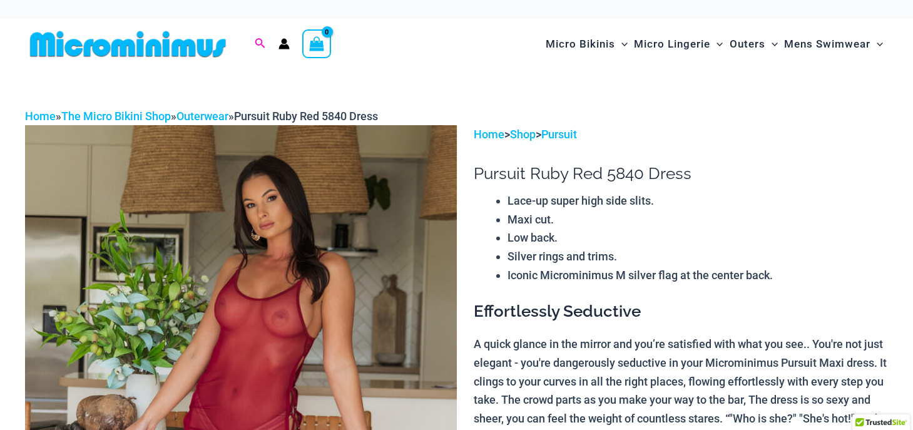
click at [257, 39] on icon "Search icon link" at bounding box center [260, 43] width 10 height 10
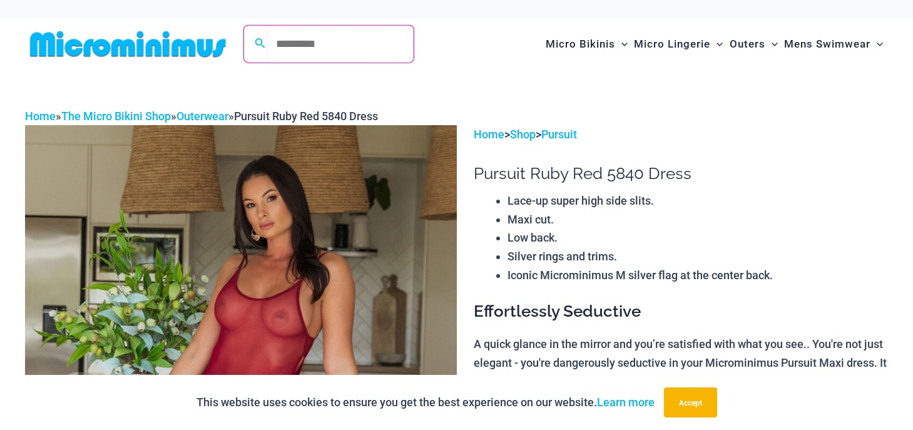
paste input "**********"
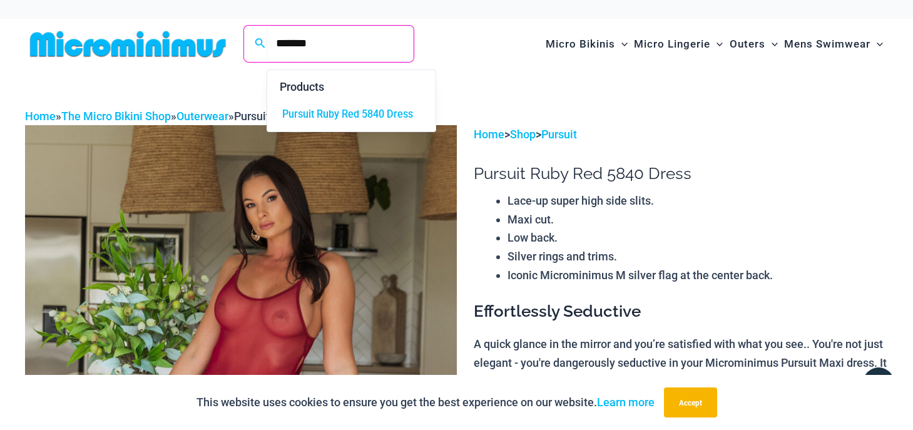
type input "*******"
click button "Search" at bounding box center [0, 0] width 0 height 0
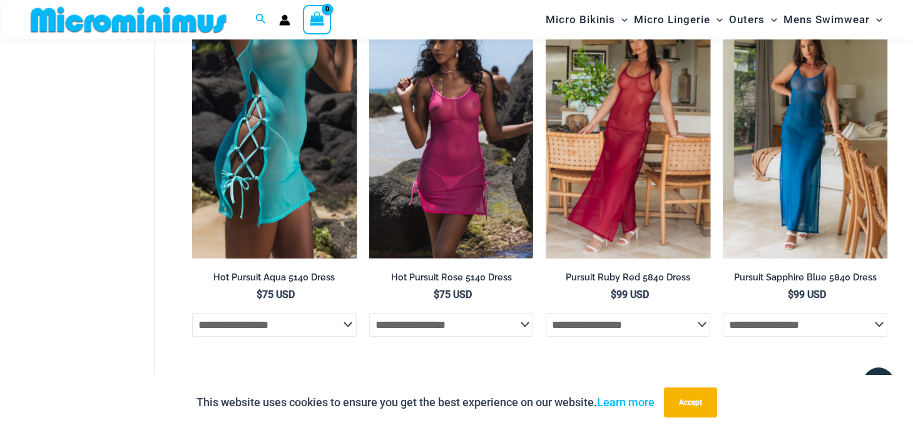
scroll to position [187, 0]
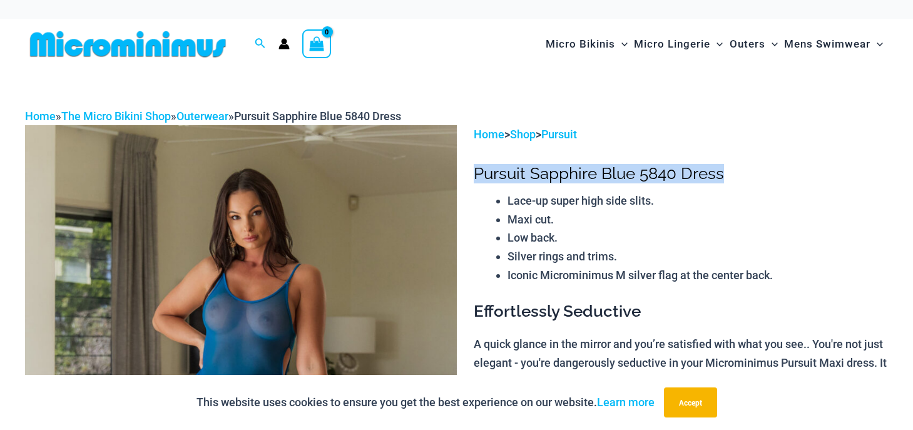
drag, startPoint x: 477, startPoint y: 171, endPoint x: 721, endPoint y: 173, distance: 243.4
click at [721, 173] on h1 "Pursuit Sapphire Blue 5840 Dress" at bounding box center [681, 173] width 414 height 19
copy h1 "Pursuit Sapphire Blue 5840 Dress"
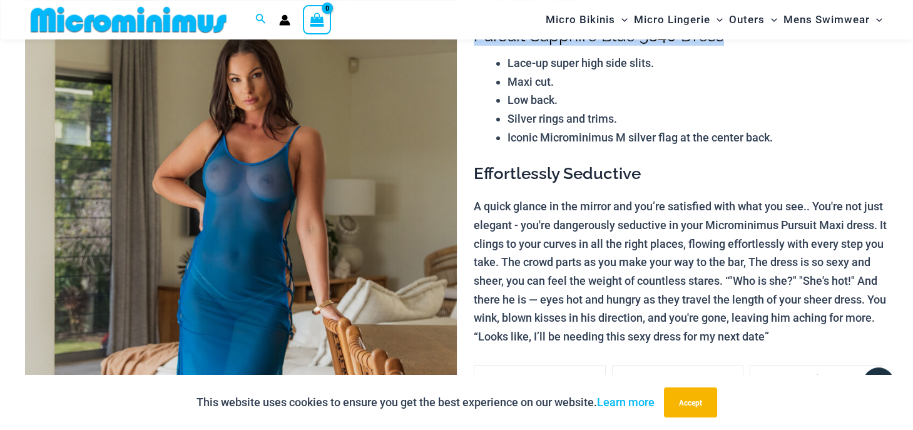
scroll to position [121, 0]
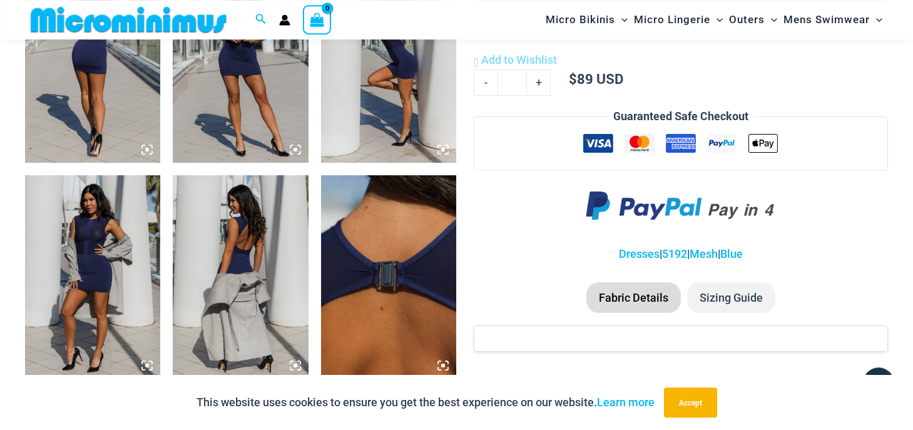
scroll to position [620, 0]
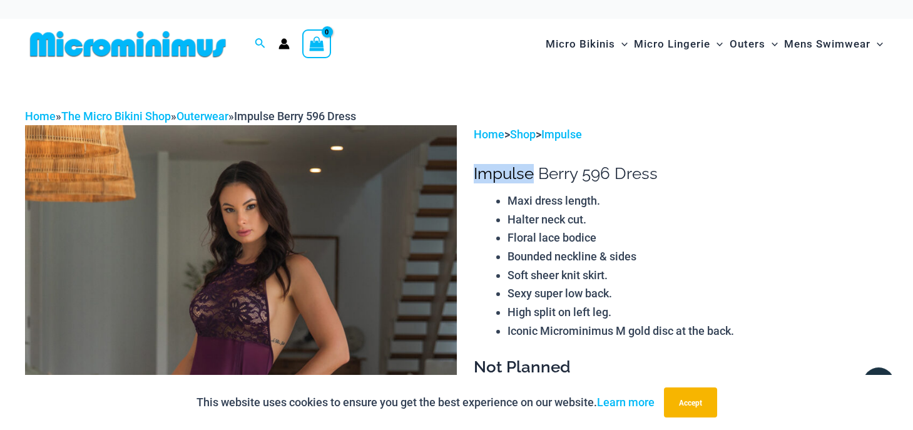
drag, startPoint x: 475, startPoint y: 172, endPoint x: 534, endPoint y: 181, distance: 59.5
click at [534, 181] on h1 "Impulse Berry 596 Dress" at bounding box center [681, 173] width 414 height 19
click at [260, 47] on icon "Search icon link" at bounding box center [260, 43] width 10 height 11
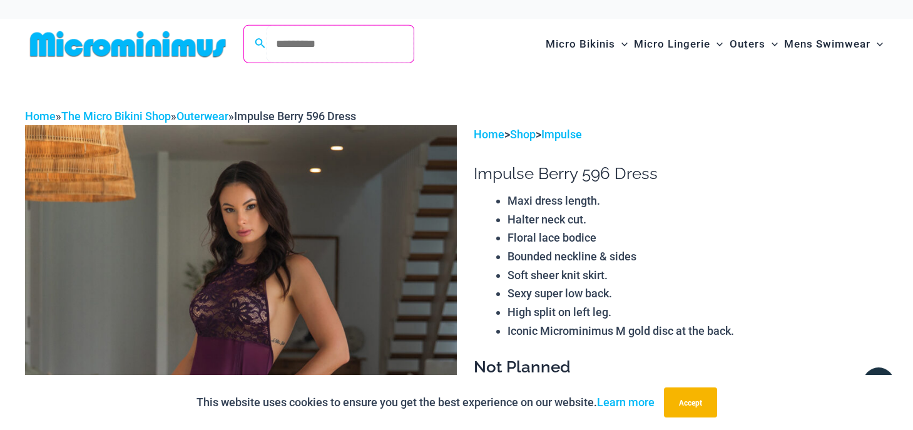
paste input "*******"
type input "*******"
click button "Search" at bounding box center [0, 0] width 0 height 0
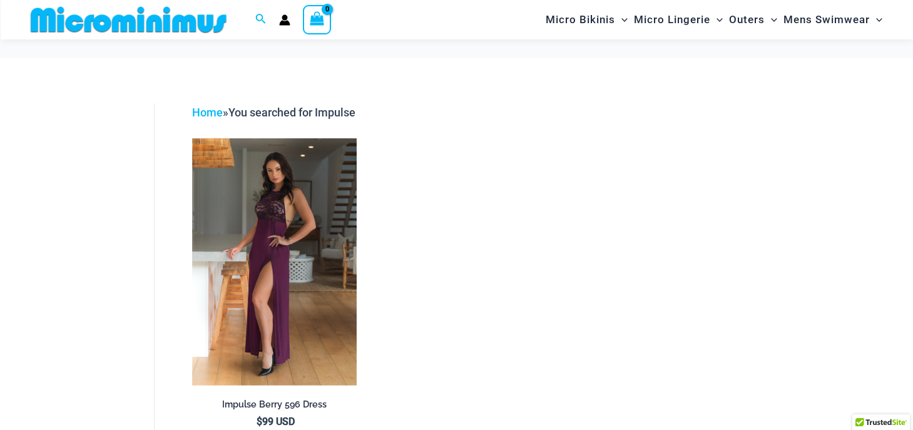
scroll to position [187, 0]
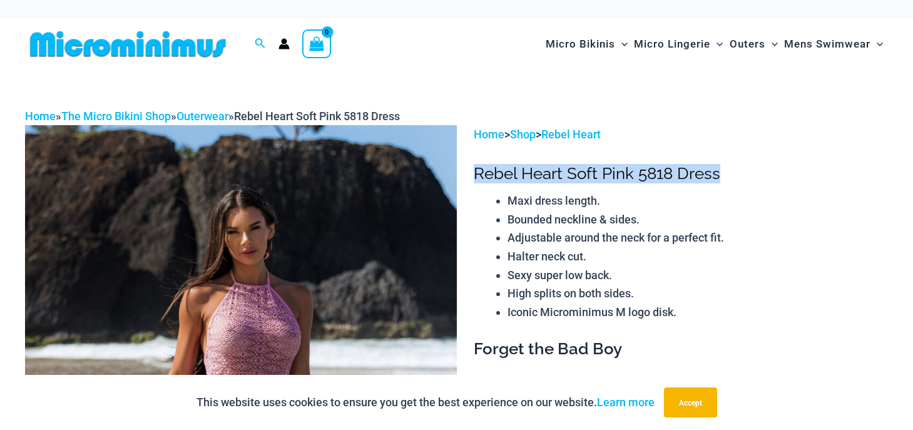
drag, startPoint x: 475, startPoint y: 173, endPoint x: 720, endPoint y: 174, distance: 245.3
click at [720, 174] on h1 "Rebel Heart Soft Pink 5818 Dress" at bounding box center [681, 173] width 414 height 19
copy h1 "Rebel Heart Soft Pink 5818 Dress"
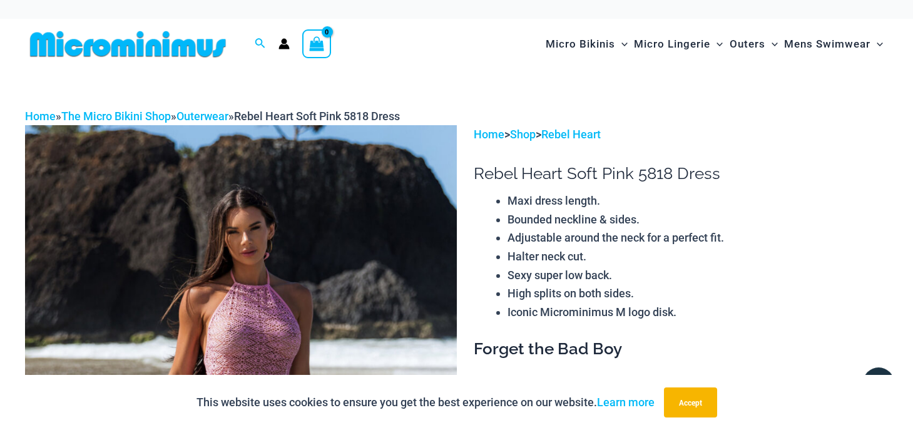
click at [308, 115] on span "Rebel Heart Soft Pink 5818 Dress" at bounding box center [317, 116] width 166 height 13
drag, startPoint x: 310, startPoint y: 115, endPoint x: 253, endPoint y: 115, distance: 57.0
click at [253, 115] on span "Rebel Heart Soft Pink 5818 Dress" at bounding box center [317, 116] width 166 height 13
copy span "Rebel Heart"
click at [261, 46] on icon "Search icon link" at bounding box center [260, 43] width 10 height 11
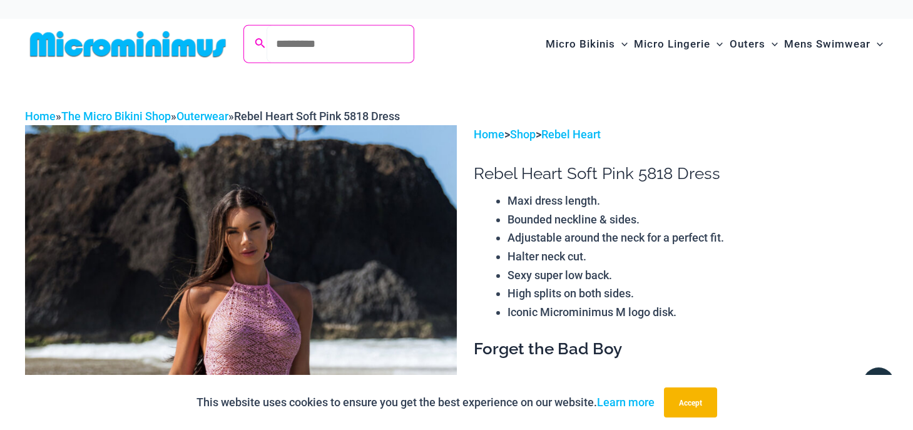
paste input "**********"
type input "**********"
click button "Search" at bounding box center [0, 0] width 0 height 0
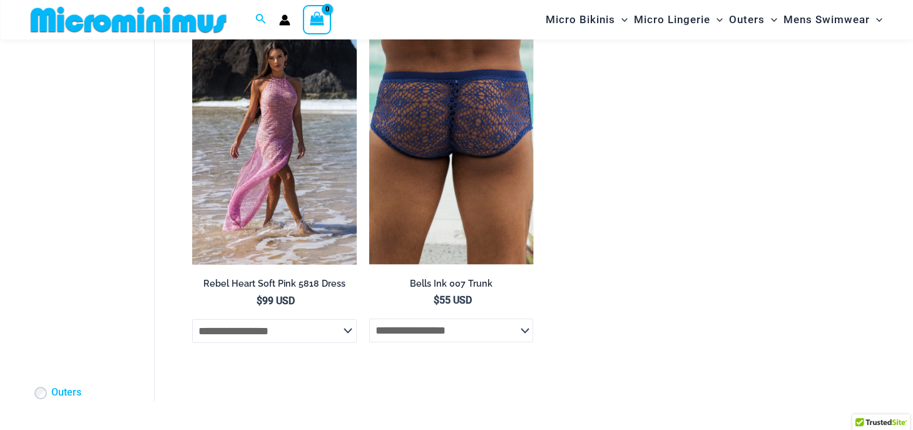
scroll to position [121, 0]
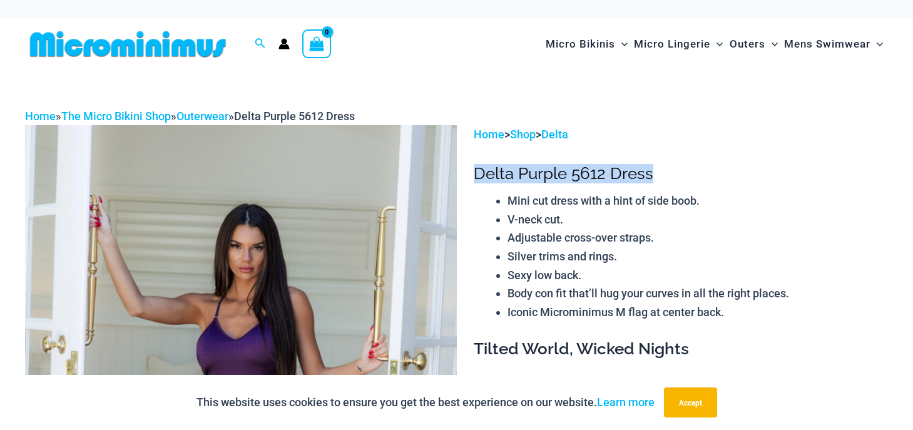
drag, startPoint x: 474, startPoint y: 169, endPoint x: 653, endPoint y: 171, distance: 178.4
click at [653, 171] on h1 "Delta Purple 5612 Dress" at bounding box center [681, 173] width 414 height 19
copy h1 "Delta Purple 5612 Dress"
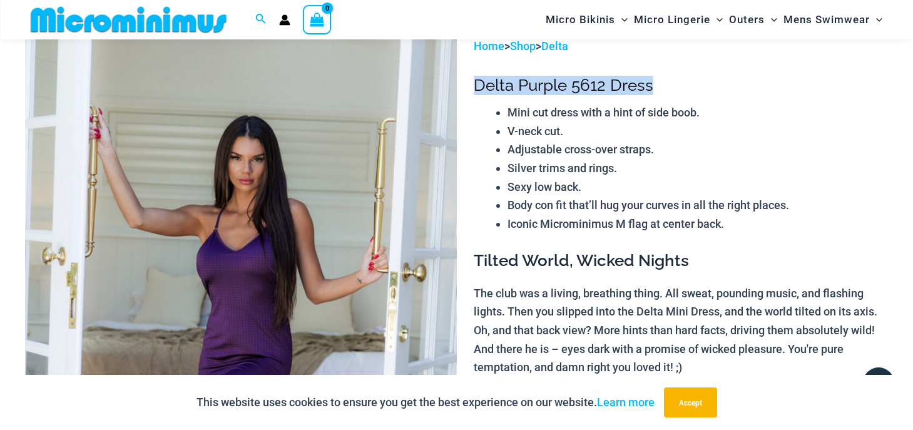
scroll to position [54, 0]
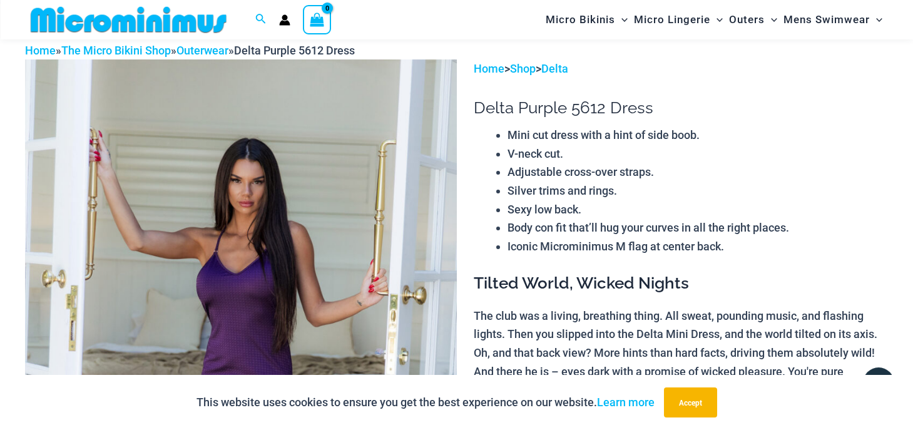
click at [258, 22] on icon "Search icon link" at bounding box center [260, 19] width 10 height 11
type input "*****"
click button "Search" at bounding box center [0, 0] width 0 height 0
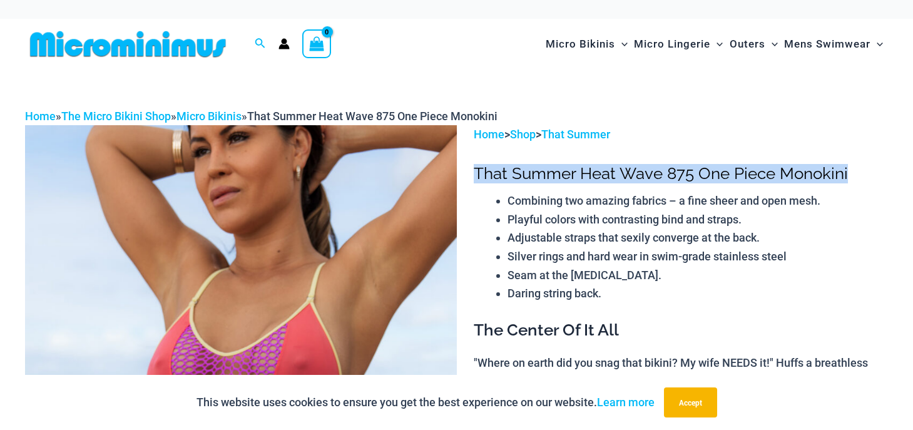
click at [847, 173] on h1 "That Summer Heat Wave 875 One Piece Monokini" at bounding box center [681, 173] width 414 height 19
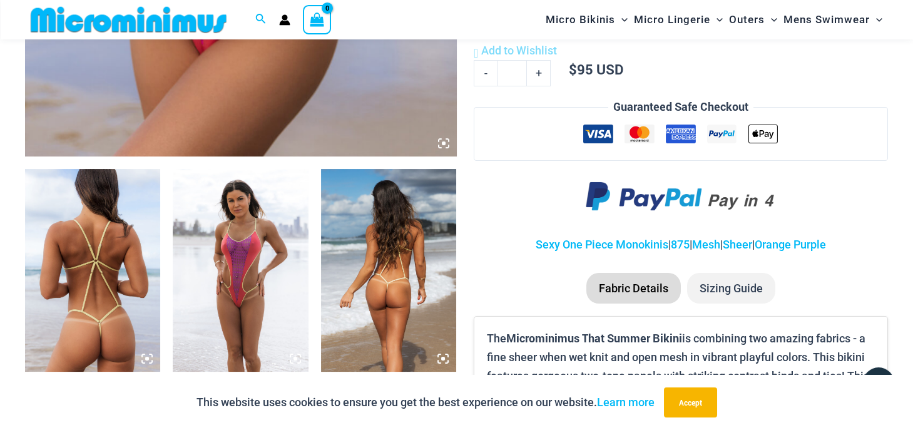
scroll to position [651, 0]
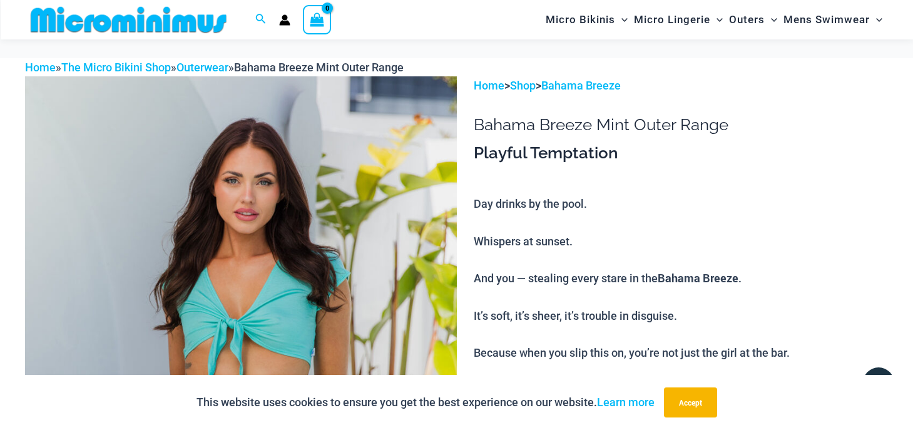
scroll to position [1776, 0]
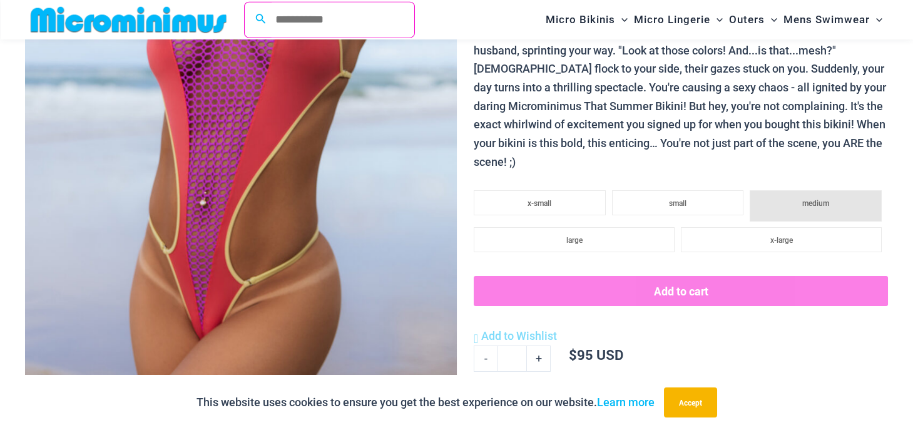
scroll to position [584, 0]
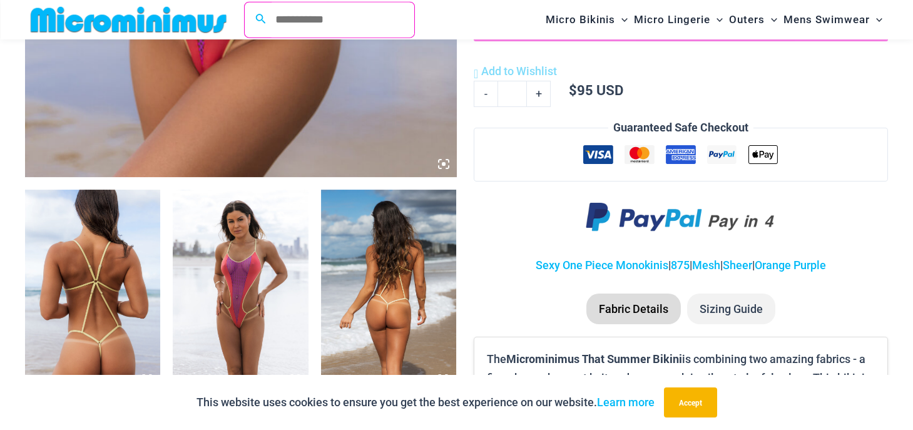
type input "**********"
click button "Search" at bounding box center [0, 0] width 0 height 0
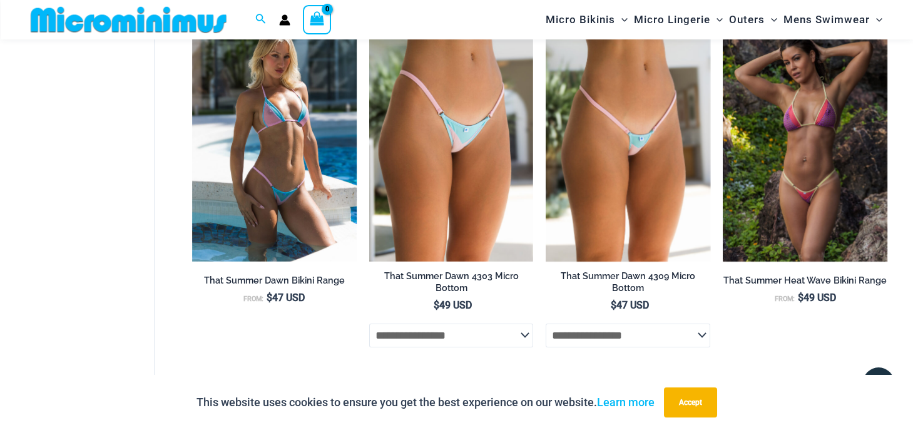
scroll to position [54, 0]
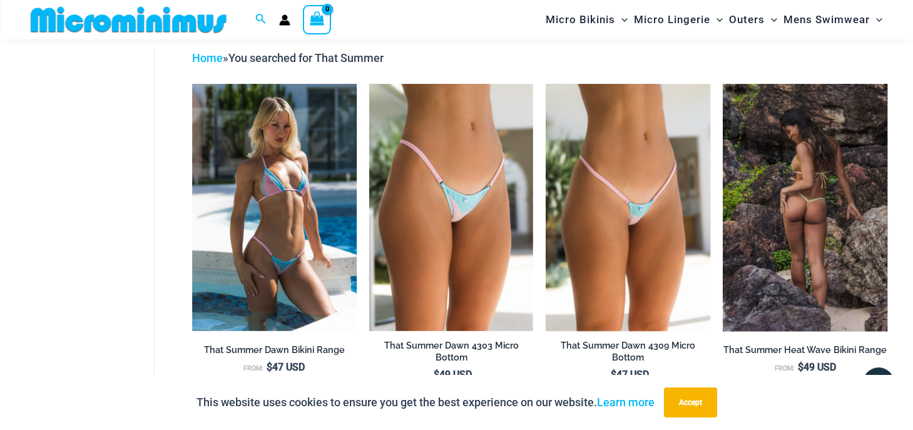
click at [758, 229] on img at bounding box center [805, 207] width 165 height 247
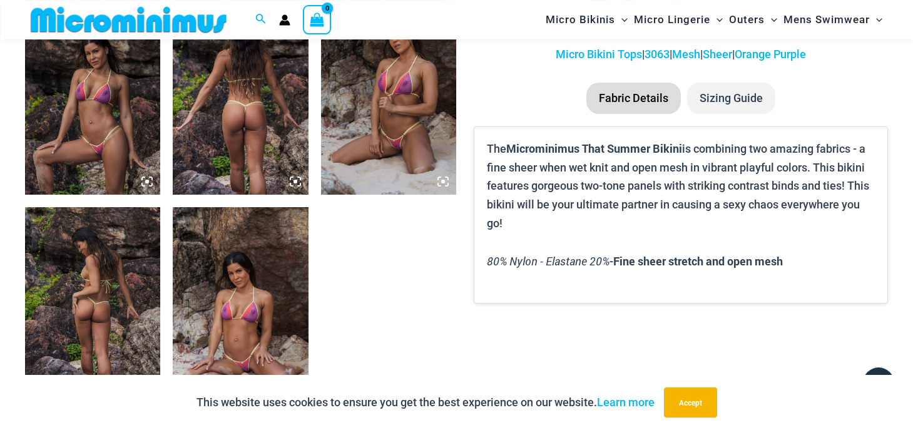
scroll to position [717, 0]
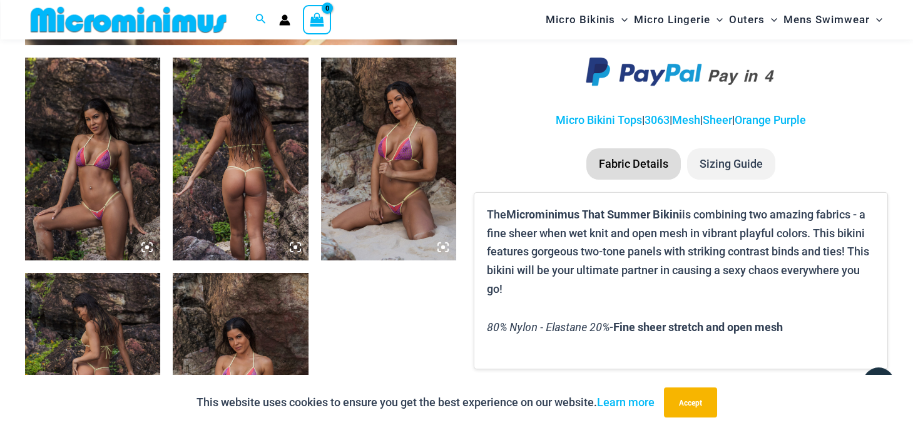
click at [252, 19] on div "Search for: Search Search" at bounding box center [261, 20] width 24 height 16
click at [258, 18] on icon "Search icon link" at bounding box center [260, 19] width 10 height 11
paste input "**********"
drag, startPoint x: 246, startPoint y: 22, endPoint x: 191, endPoint y: 24, distance: 54.5
click at [267, 24] on input "**********" at bounding box center [340, 19] width 147 height 37
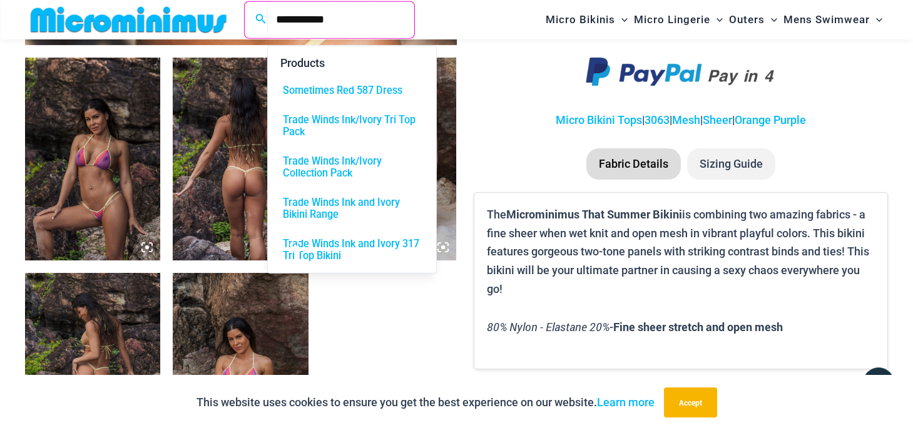
type input "**********"
click button "Search" at bounding box center [0, 0] width 0 height 0
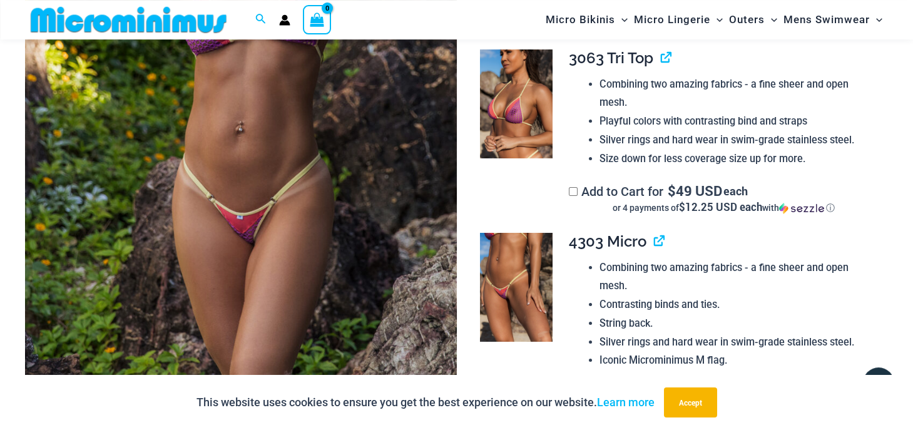
scroll to position [320, 0]
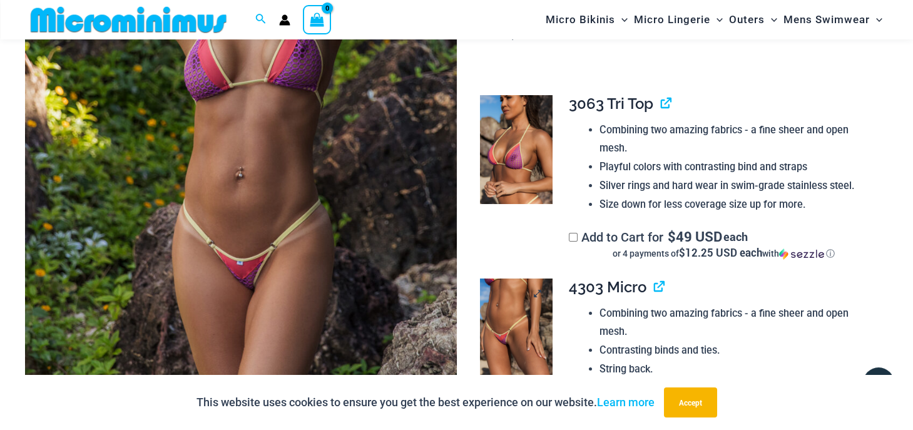
click at [520, 301] on img at bounding box center [516, 332] width 73 height 109
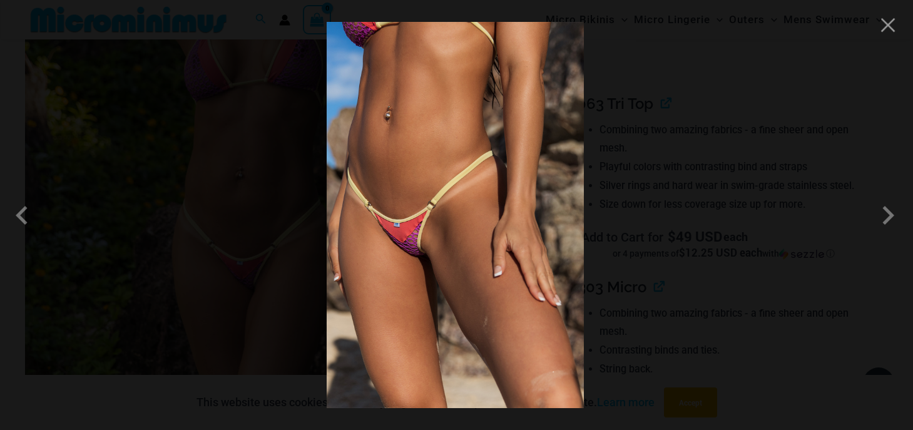
click at [457, 167] on img at bounding box center [455, 215] width 257 height 386
click at [891, 215] on span at bounding box center [888, 216] width 38 height 38
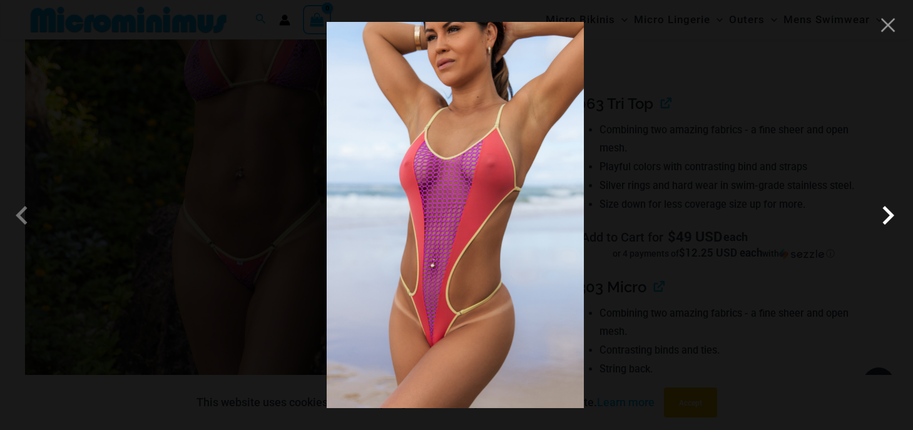
click at [891, 215] on span at bounding box center [888, 216] width 38 height 38
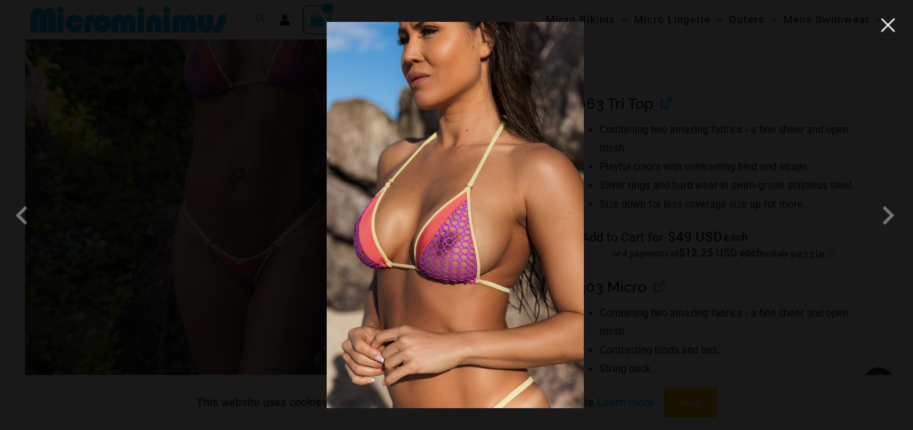
click at [891, 31] on button "Close" at bounding box center [888, 25] width 19 height 19
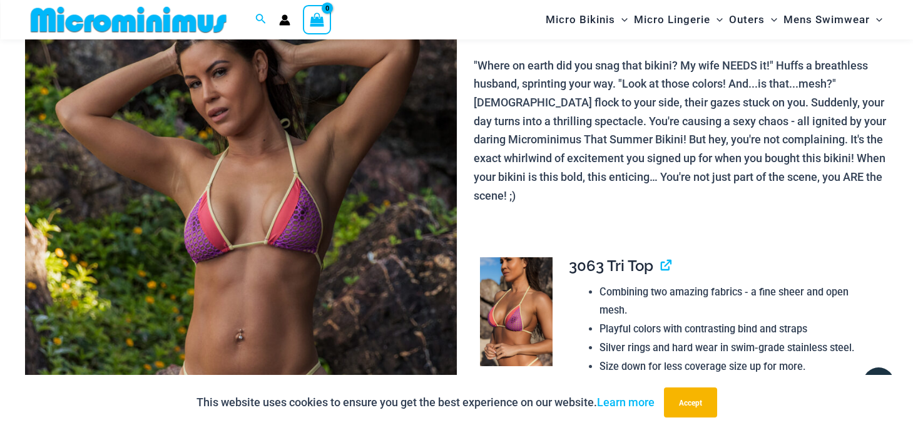
scroll to position [187, 0]
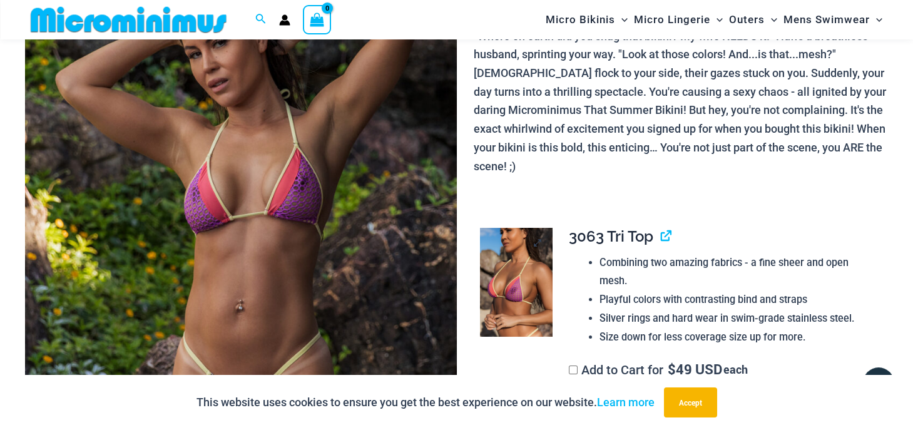
click at [517, 278] on img at bounding box center [516, 282] width 73 height 109
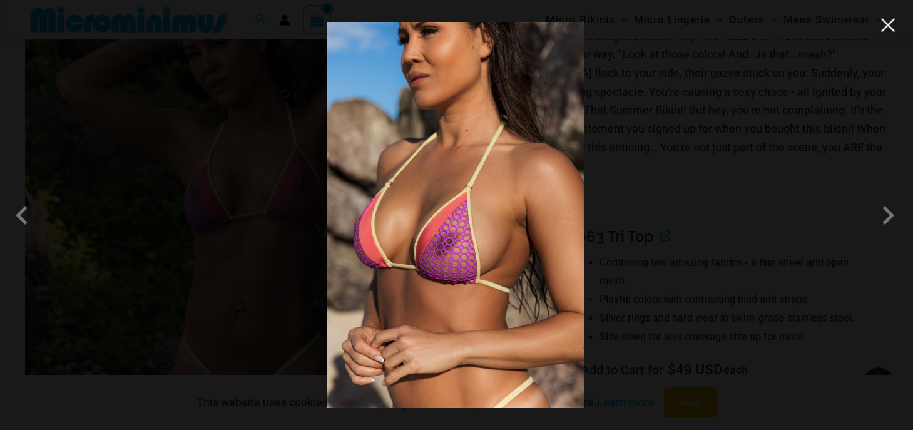
click at [885, 28] on button "Close" at bounding box center [888, 25] width 19 height 19
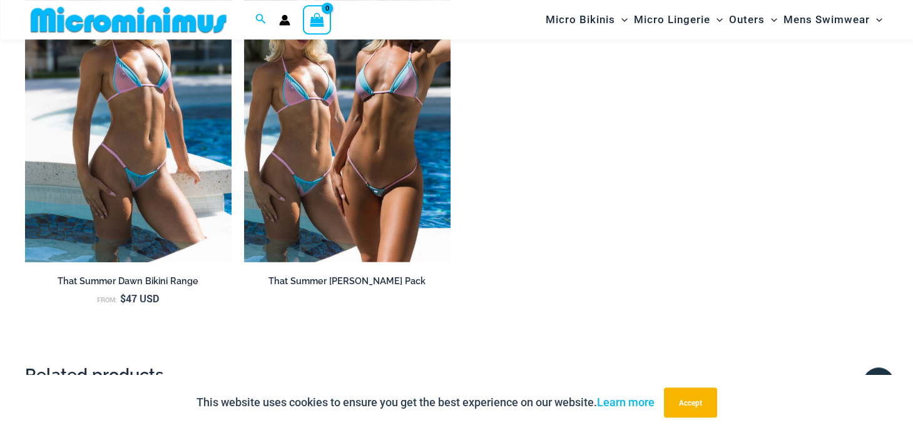
scroll to position [1578, 0]
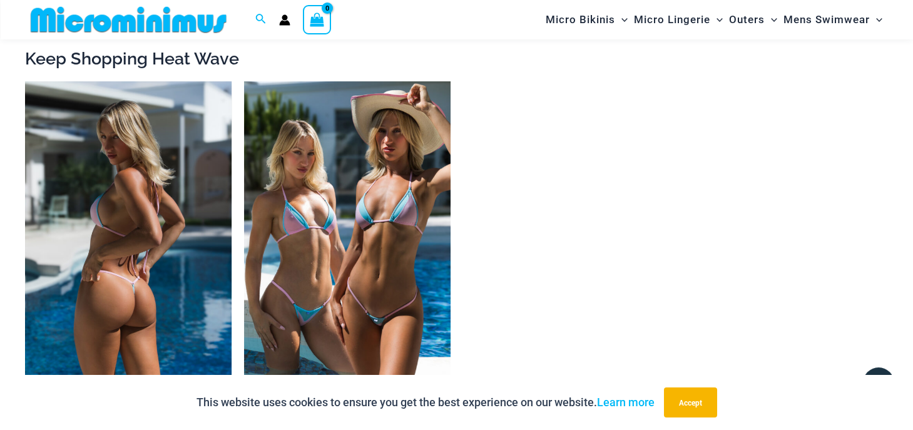
click at [143, 199] on img at bounding box center [128, 236] width 207 height 310
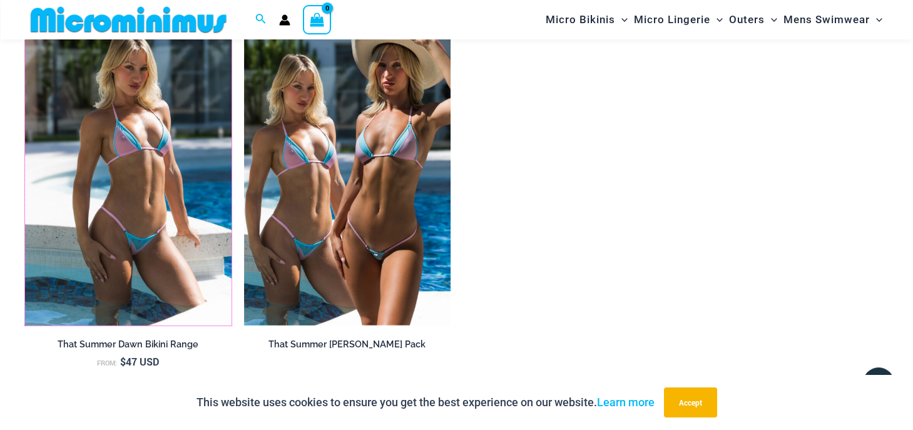
scroll to position [1710, 0]
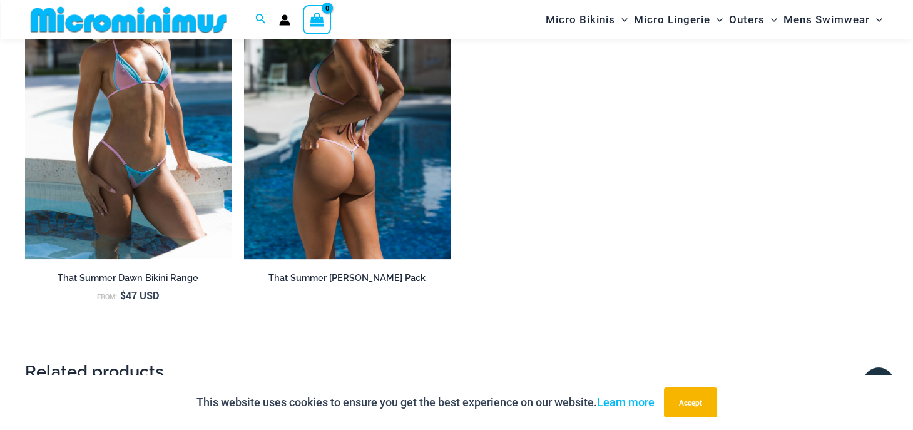
click at [331, 141] on img at bounding box center [347, 104] width 207 height 310
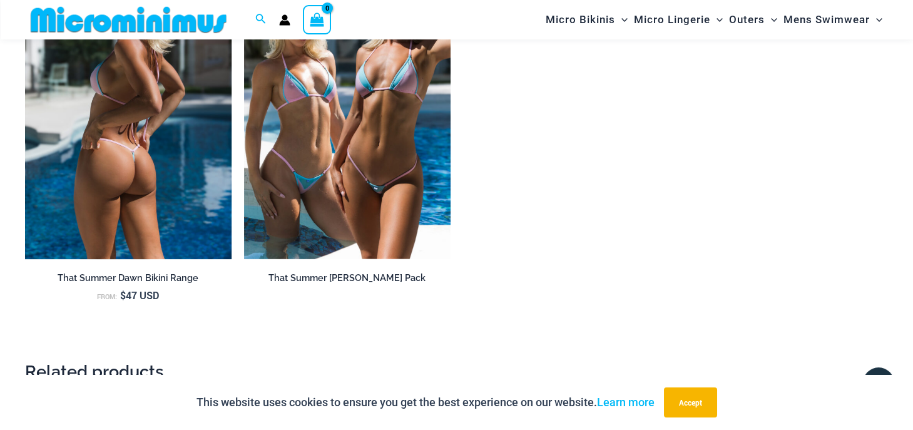
click at [141, 182] on img at bounding box center [128, 104] width 207 height 310
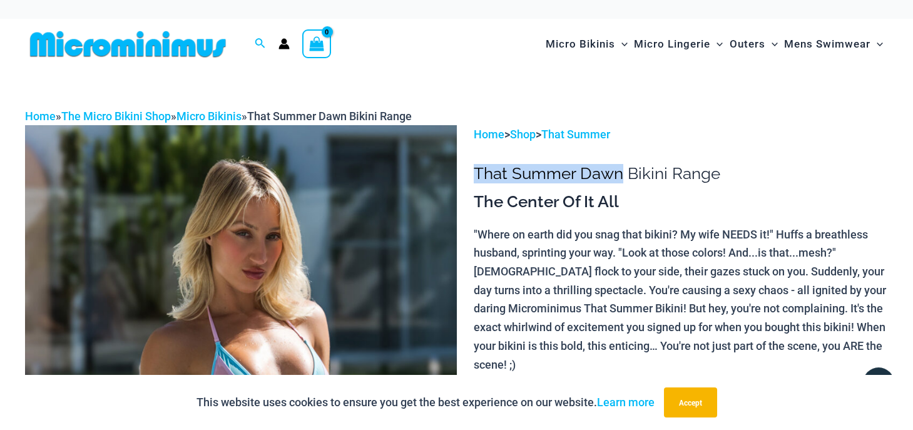
drag, startPoint x: 474, startPoint y: 175, endPoint x: 620, endPoint y: 172, distance: 146.5
click at [620, 172] on h1 "That Summer Dawn Bikini Range" at bounding box center [681, 173] width 414 height 19
copy h1 "That Summer [PERSON_NAME]"
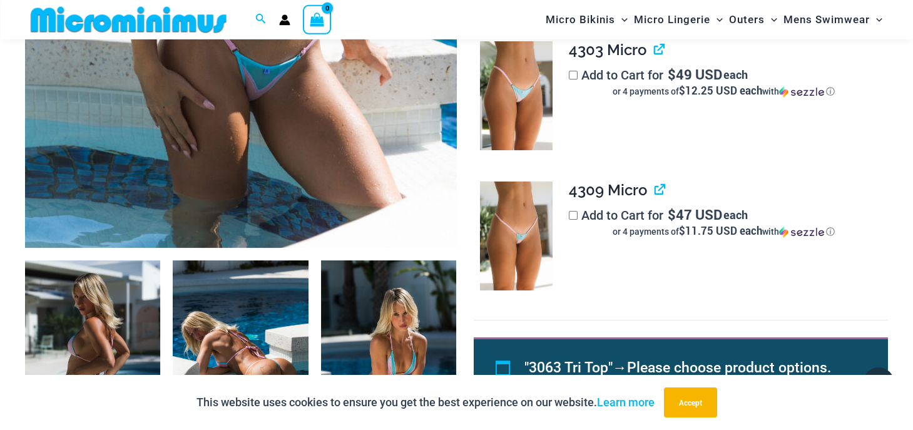
scroll to position [518, 0]
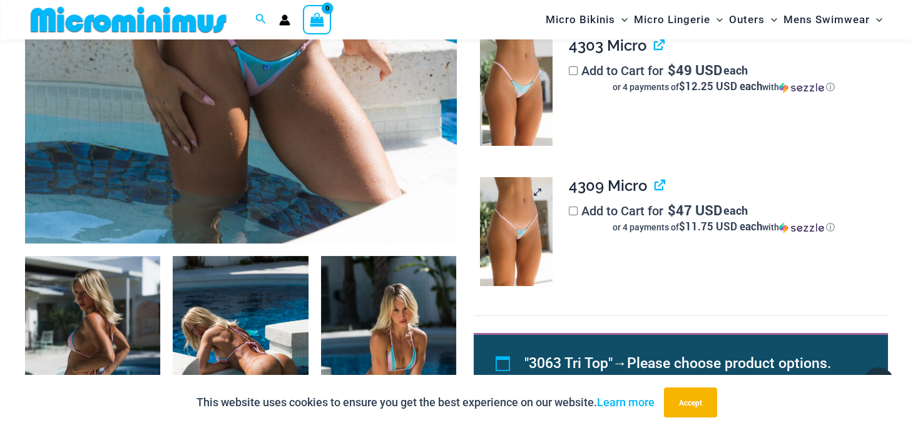
click at [541, 229] on img at bounding box center [516, 231] width 73 height 109
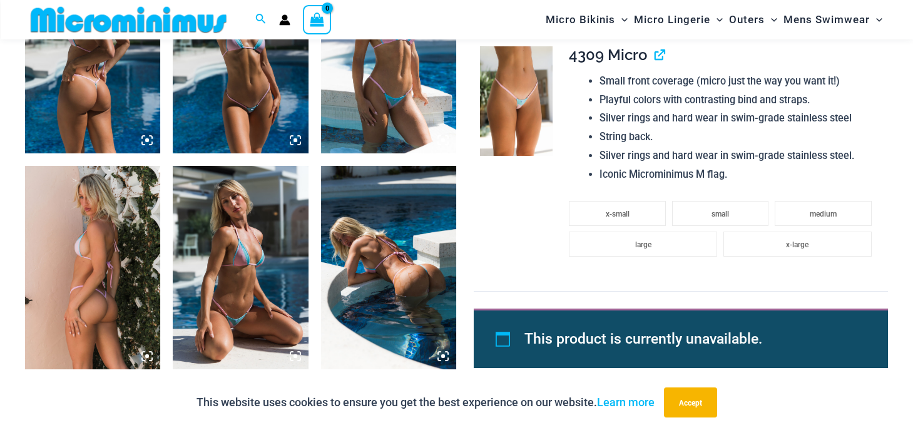
scroll to position [916, 0]
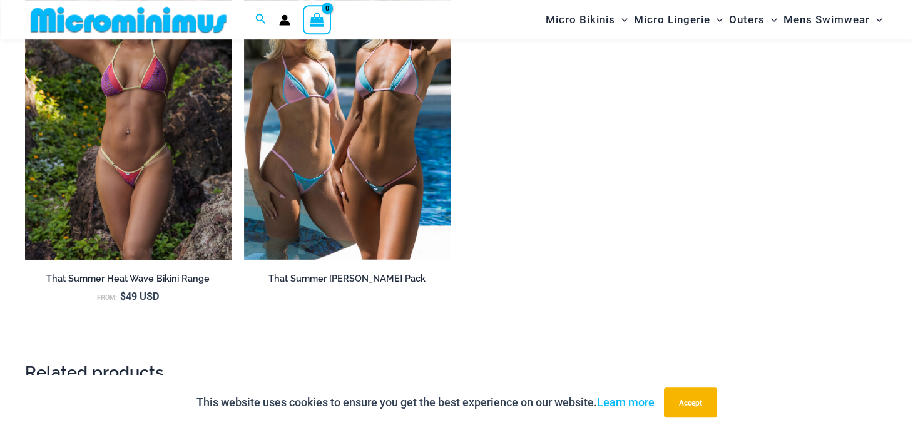
scroll to position [1379, 0]
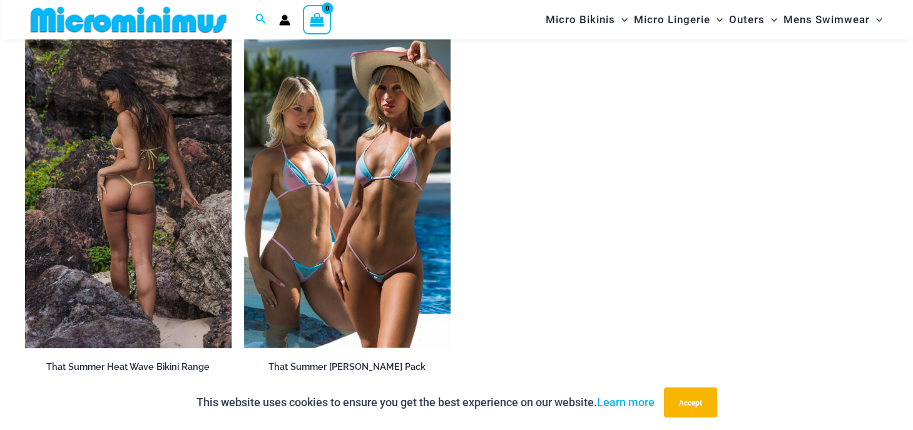
click at [184, 182] on img at bounding box center [128, 193] width 207 height 310
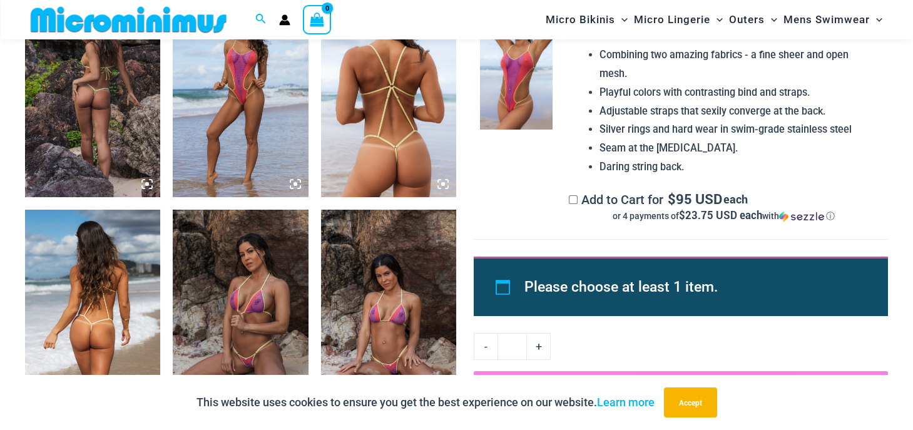
scroll to position [783, 0]
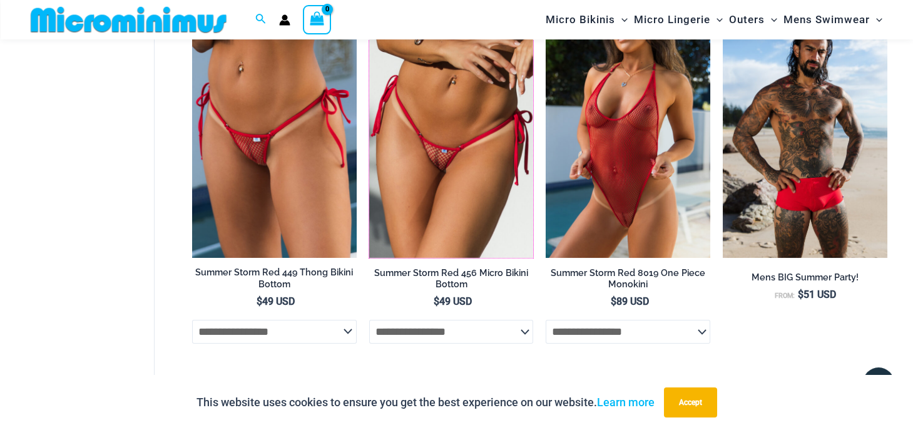
scroll to position [1322, 0]
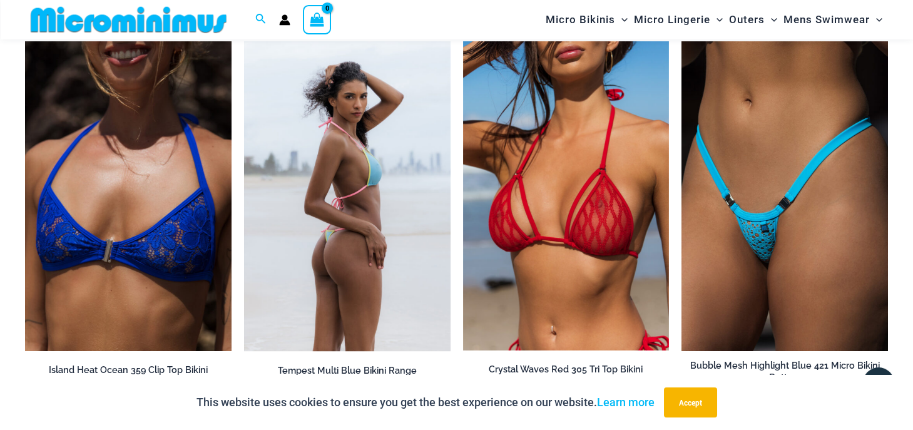
scroll to position [2438, 0]
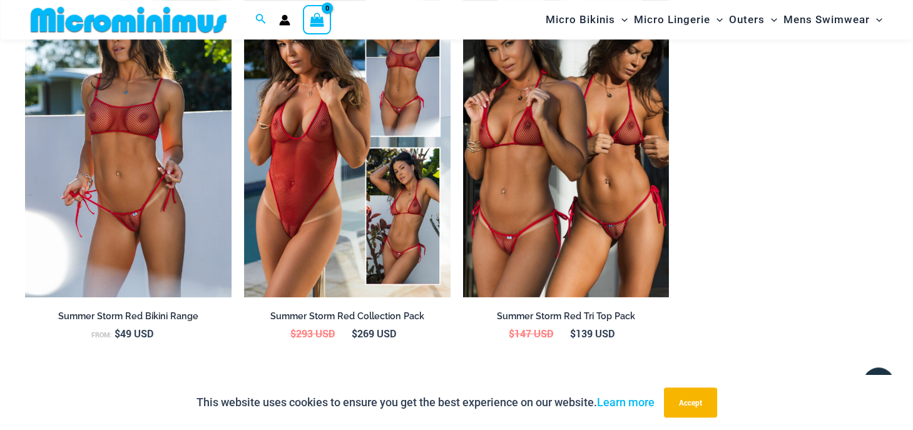
scroll to position [1114, 0]
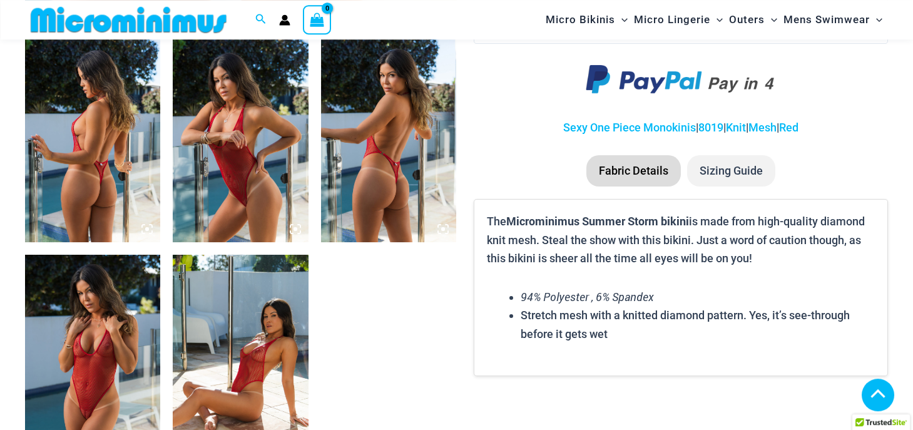
scroll to position [717, 0]
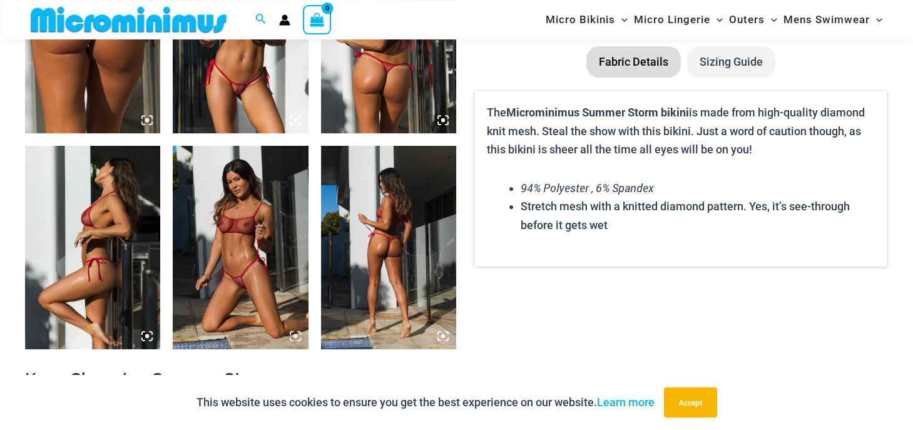
scroll to position [849, 0]
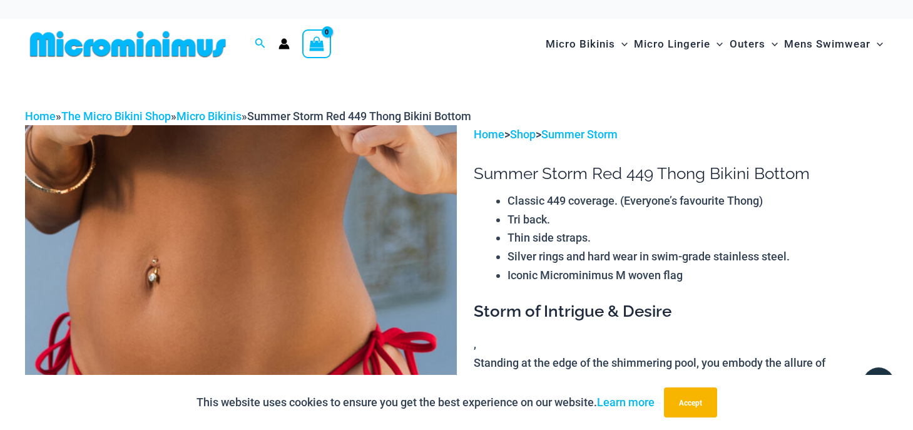
click at [483, 175] on h1 "Summer Storm Red 449 Thong Bikini Bottom" at bounding box center [681, 173] width 414 height 19
drag, startPoint x: 477, startPoint y: 175, endPoint x: 582, endPoint y: 173, distance: 105.2
click at [582, 173] on h1 "Summer Storm Red 449 Thong Bikini Bottom" at bounding box center [681, 173] width 414 height 19
copy h1 "Summer Storm"
click at [262, 46] on icon "Search icon link" at bounding box center [260, 43] width 10 height 11
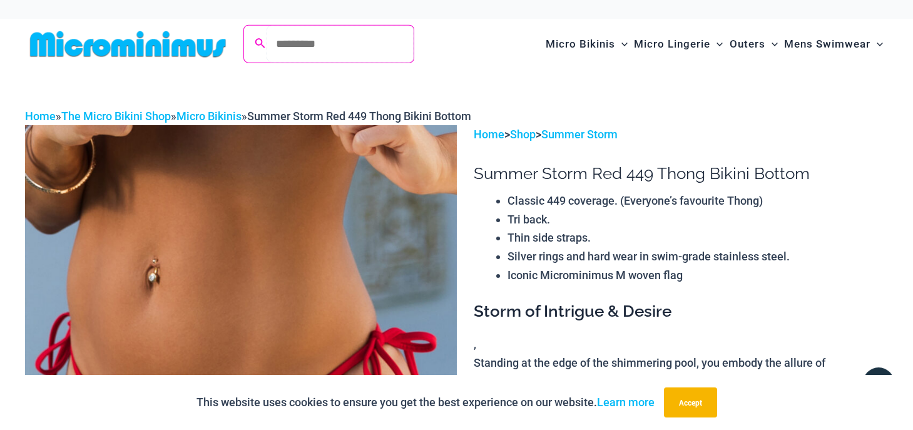
paste input "**********"
type input "**********"
click button "Search" at bounding box center [0, 0] width 0 height 0
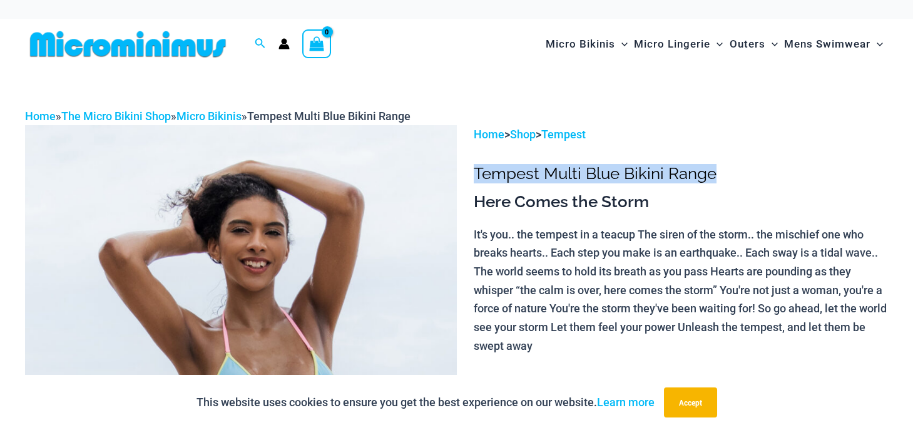
drag, startPoint x: 476, startPoint y: 163, endPoint x: 714, endPoint y: 178, distance: 238.2
copy h1 "Tempest Multi Blue Bikini Range"
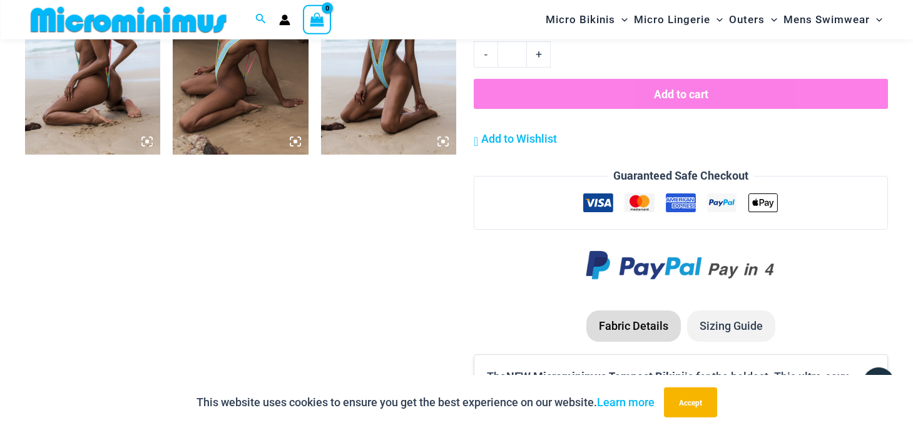
scroll to position [1048, 0]
